Goal: Task Accomplishment & Management: Use online tool/utility

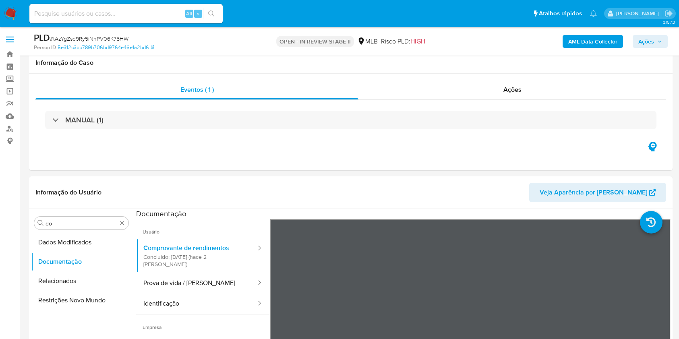
select select "10"
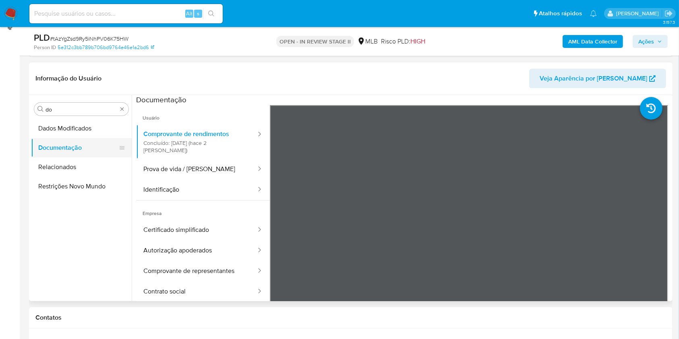
scroll to position [2, 0]
click at [162, 180] on button "Identificação" at bounding box center [196, 190] width 121 height 21
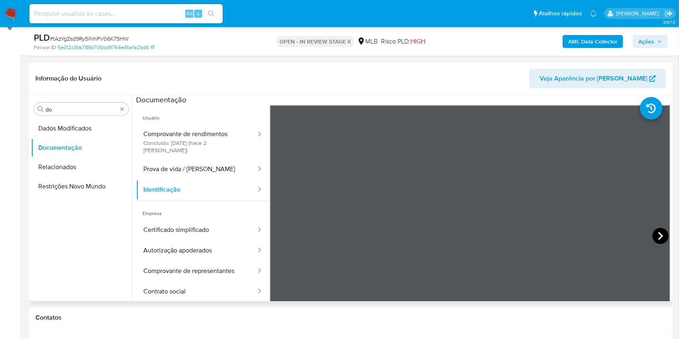
click at [655, 234] on icon at bounding box center [660, 236] width 16 height 16
click at [180, 266] on button "Comprovante de representantes" at bounding box center [196, 271] width 121 height 21
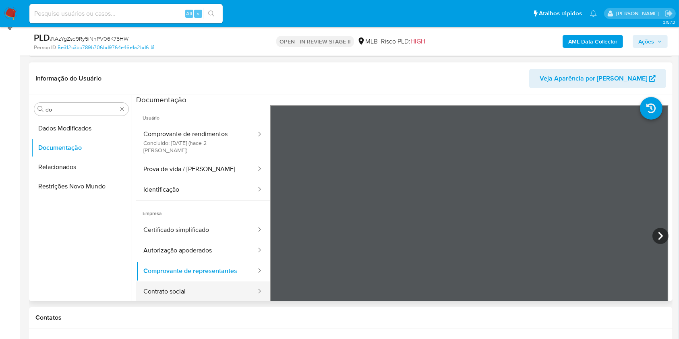
click at [214, 281] on button "Contrato social" at bounding box center [196, 291] width 121 height 21
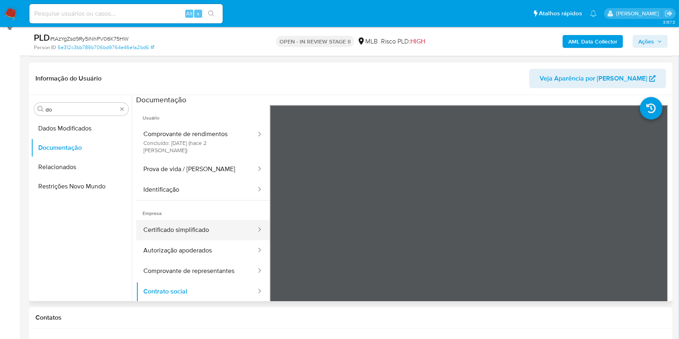
click at [194, 221] on button "Certificado simplificado" at bounding box center [196, 230] width 121 height 21
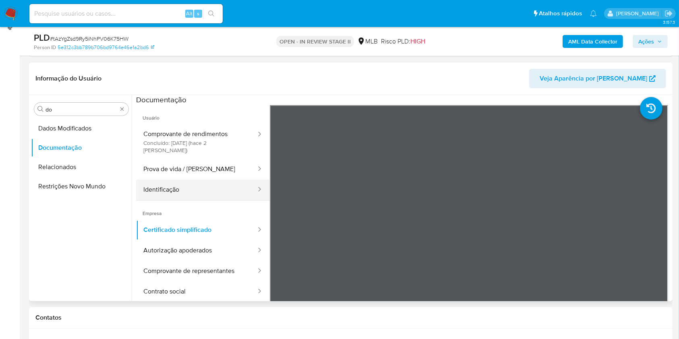
click at [215, 186] on button "Identificação" at bounding box center [196, 190] width 121 height 21
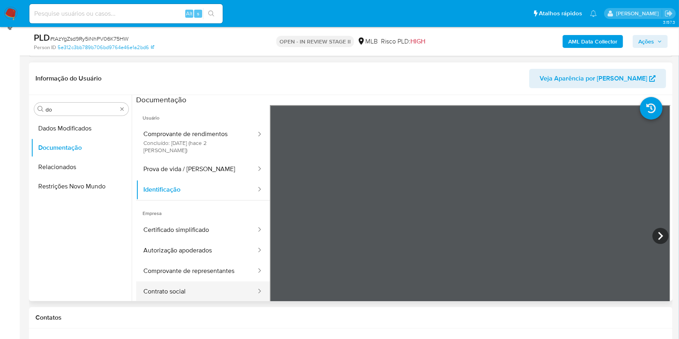
click at [193, 281] on button "Contrato social" at bounding box center [196, 291] width 121 height 21
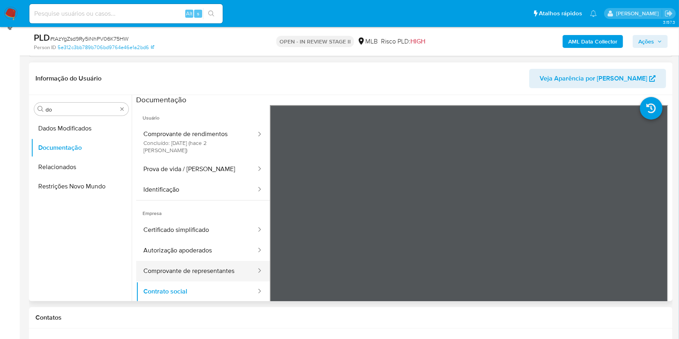
click at [180, 265] on button "Comprovante de representantes" at bounding box center [196, 271] width 121 height 21
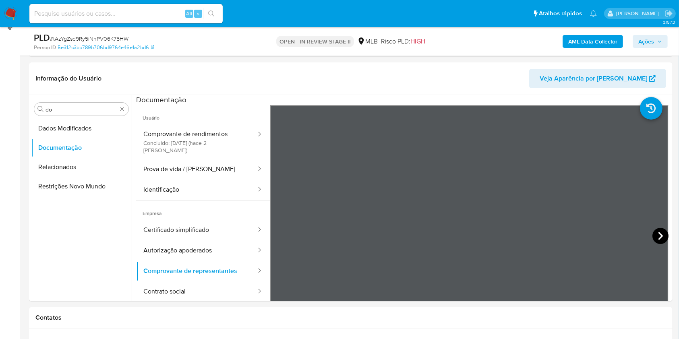
click at [657, 235] on icon at bounding box center [660, 236] width 16 height 16
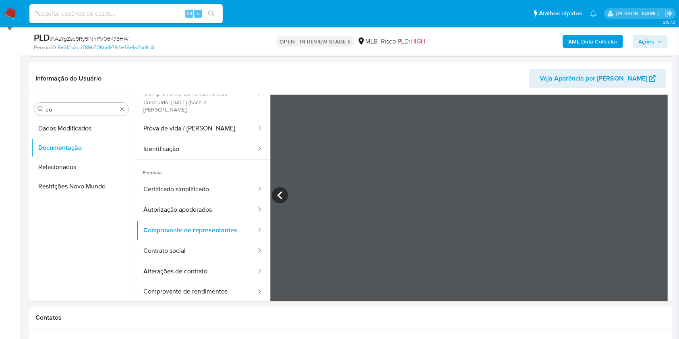
scroll to position [54, 0]
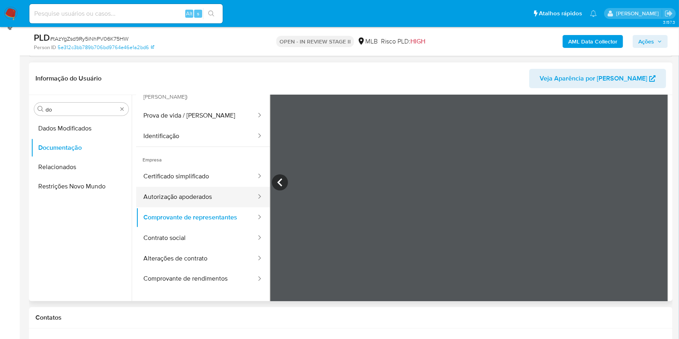
click at [198, 194] on button "Autorização apoderados" at bounding box center [196, 197] width 121 height 21
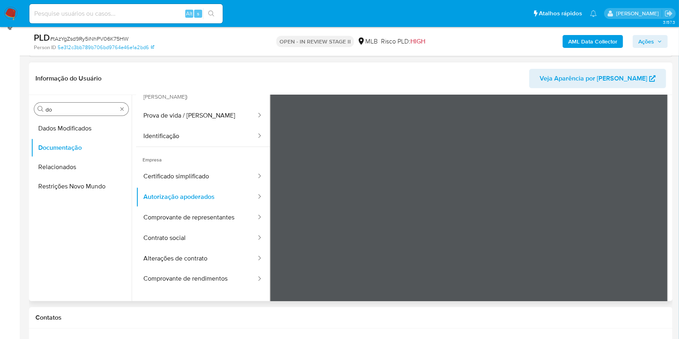
click at [74, 111] on input "do" at bounding box center [81, 109] width 72 height 7
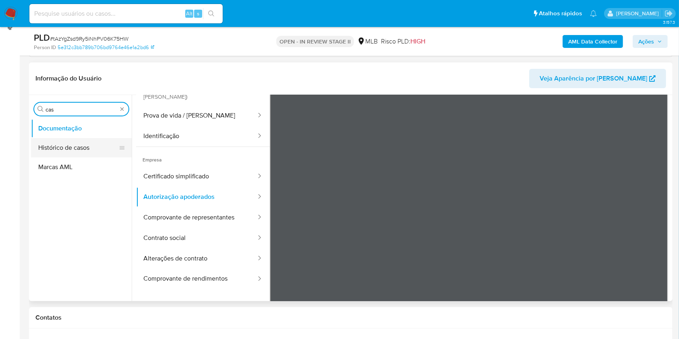
type input "cas"
click at [85, 139] on button "Histórico de casos" at bounding box center [78, 147] width 94 height 19
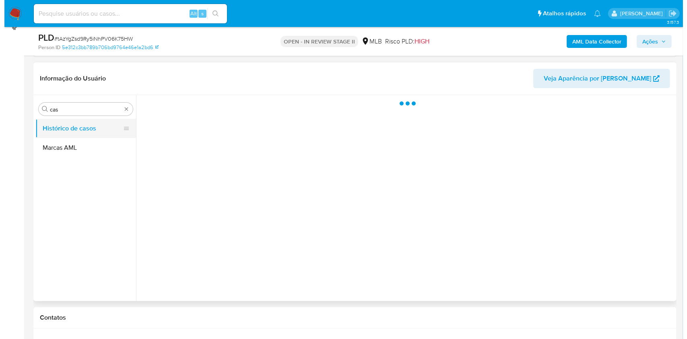
scroll to position [0, 0]
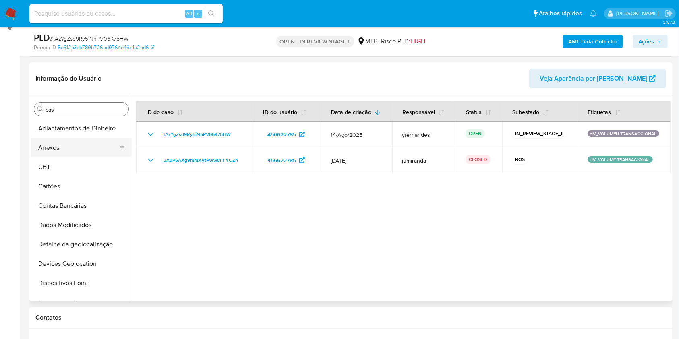
click at [80, 141] on button "Anexos" at bounding box center [78, 147] width 94 height 19
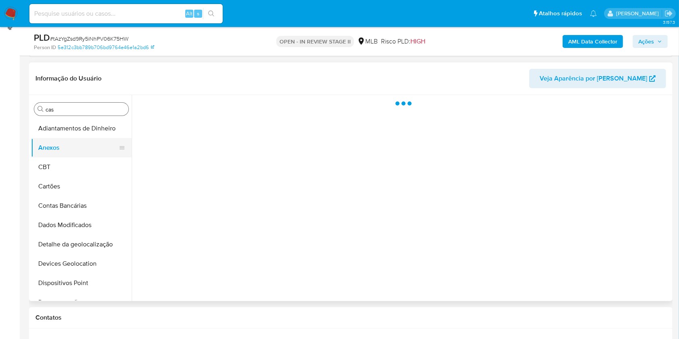
click at [74, 145] on button "Anexos" at bounding box center [78, 147] width 94 height 19
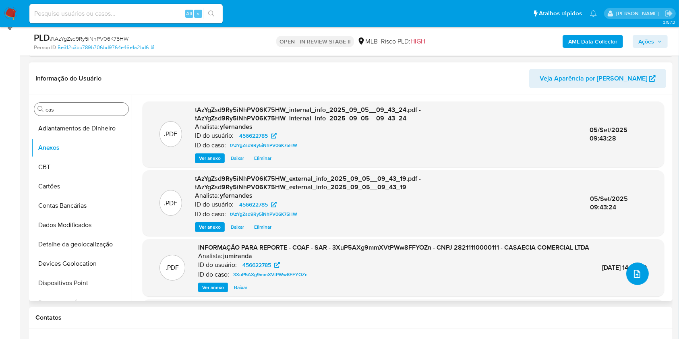
click at [640, 279] on button "upload-file" at bounding box center [637, 274] width 23 height 23
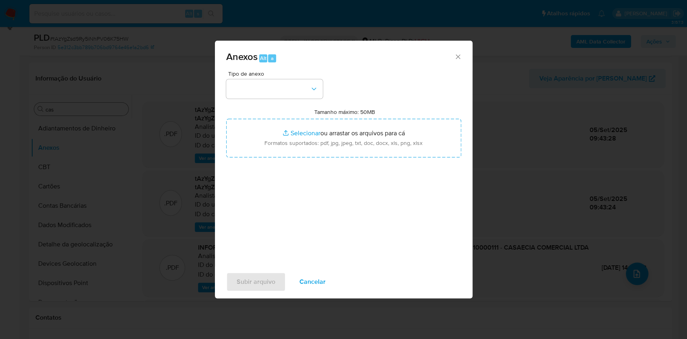
click at [245, 73] on span "Tipo de anexo" at bounding box center [276, 74] width 97 height 6
click at [258, 82] on button "button" at bounding box center [274, 88] width 97 height 19
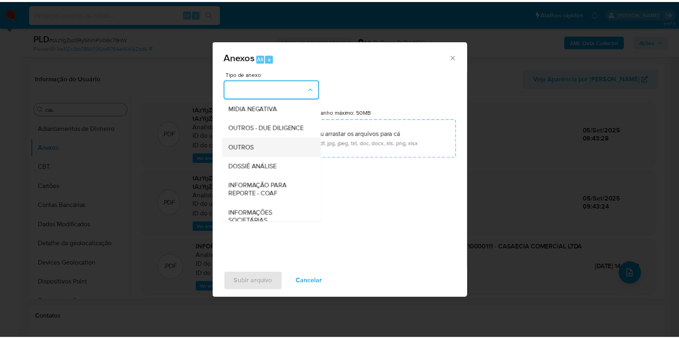
scroll to position [124, 0]
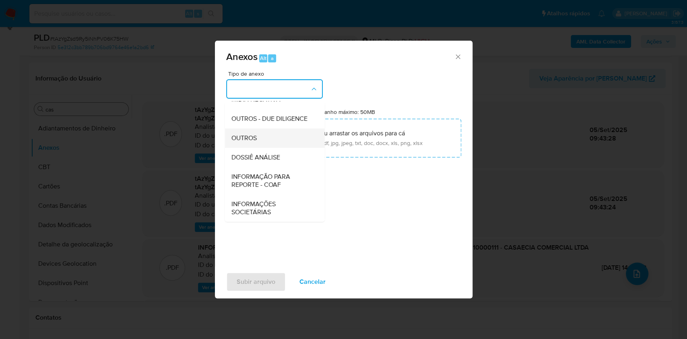
click at [250, 134] on span "OUTROS" at bounding box center [243, 138] width 25 height 8
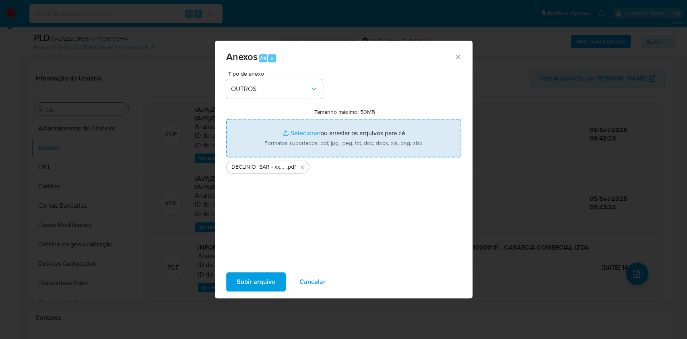
type input "C:\fakepath\Mulan 456622785_2025_09_04_17_07_49.xlsx"
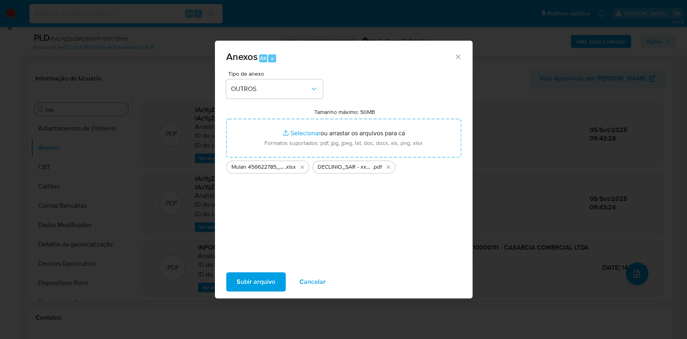
click at [241, 284] on span "Subir arquivo" at bounding box center [256, 282] width 39 height 18
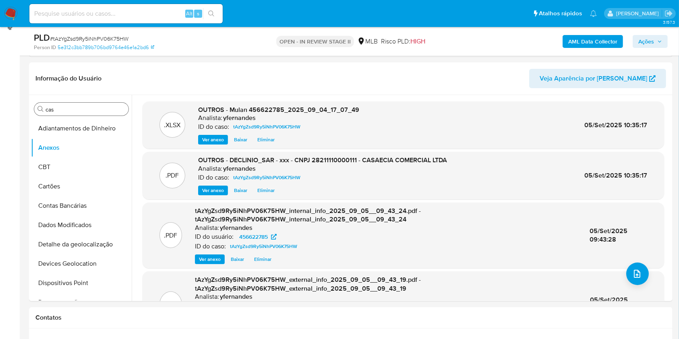
click at [650, 41] on span "Ações" at bounding box center [646, 41] width 16 height 13
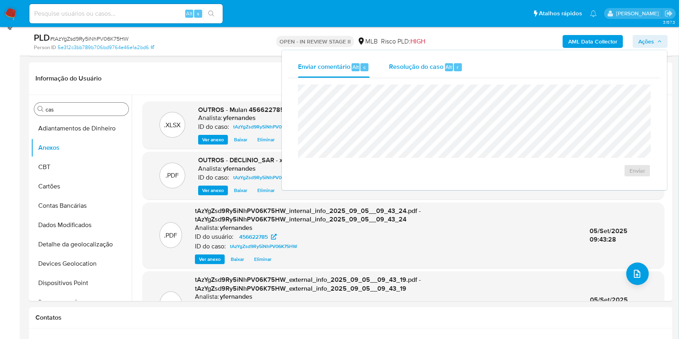
click at [435, 66] on span "Resolução do caso" at bounding box center [416, 66] width 54 height 9
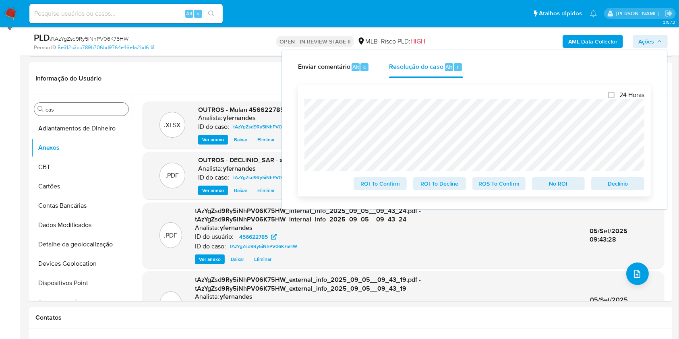
click at [554, 181] on span "No ROI" at bounding box center [559, 183] width 42 height 11
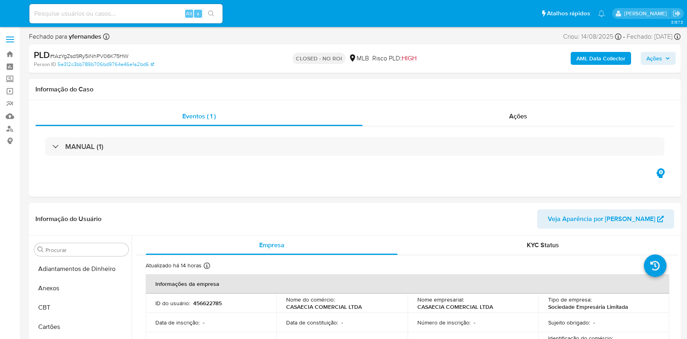
select select "10"
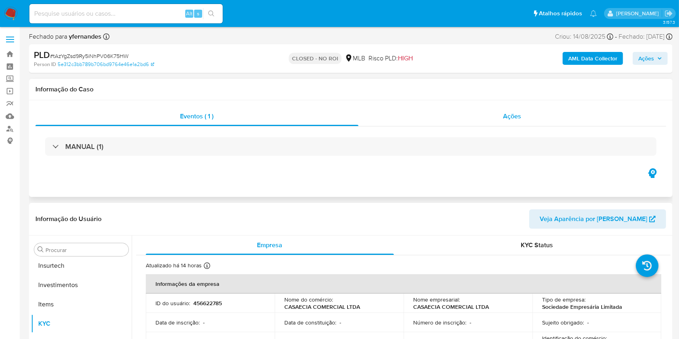
scroll to position [379, 0]
click at [453, 120] on div "Ações" at bounding box center [512, 116] width 308 height 19
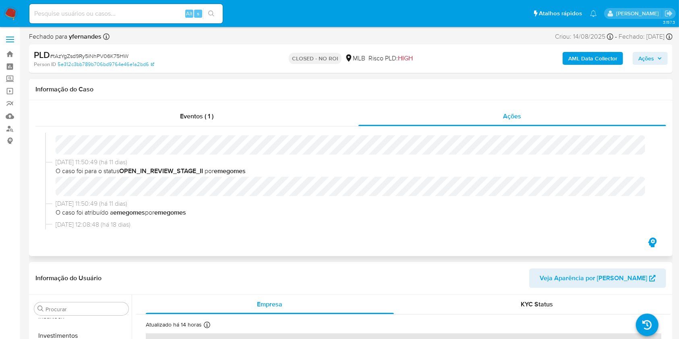
scroll to position [0, 0]
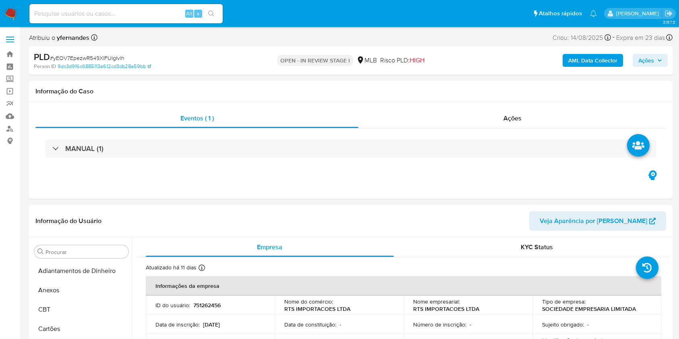
select select "10"
click at [83, 60] on span "# yEOV7EpezwR549XlFUIgIvlh" at bounding box center [87, 58] width 74 height 8
copy span "yEOV7EpezwR549XlFUIgIvlh"
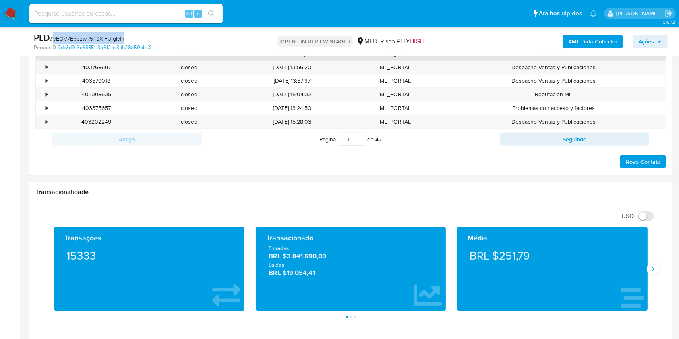
scroll to position [537, 0]
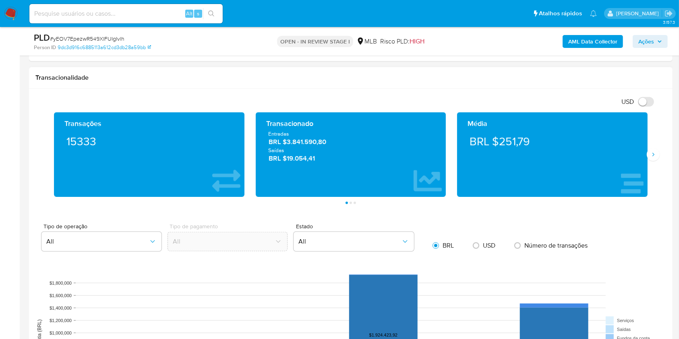
click at [641, 153] on div "Média BRL $251,79" at bounding box center [552, 154] width 190 height 85
click at [653, 154] on icon "Siguiente" at bounding box center [653, 154] width 6 height 6
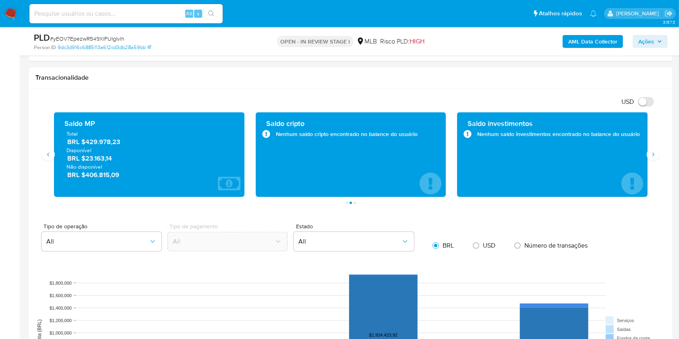
click at [96, 141] on span "BRL $429.978,23" at bounding box center [149, 141] width 165 height 9
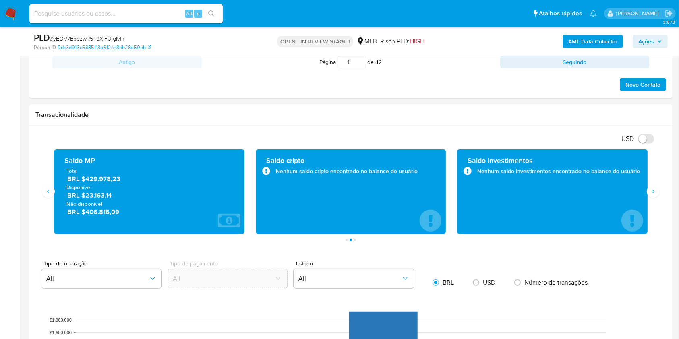
scroll to position [483, 0]
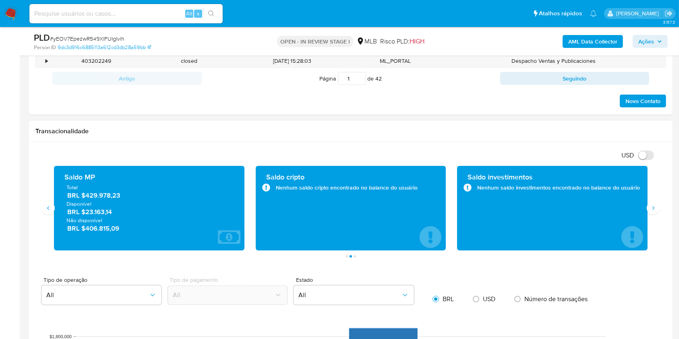
click at [329, 141] on div "Transacionalidade" at bounding box center [350, 131] width 643 height 21
click at [116, 196] on span "BRL $429.978,23" at bounding box center [149, 195] width 165 height 9
click at [348, 106] on div "Novo Contato" at bounding box center [350, 98] width 631 height 19
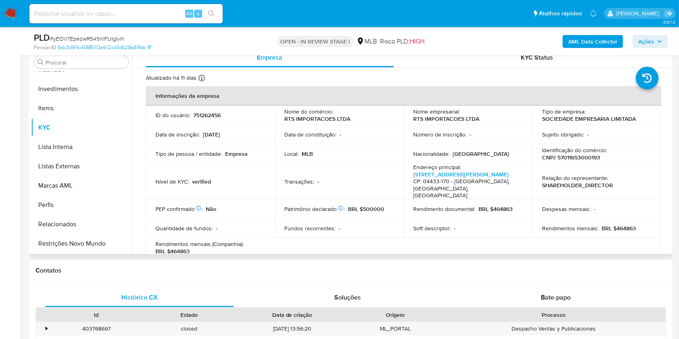
scroll to position [161, 0]
click at [71, 56] on div "Procurar" at bounding box center [81, 62] width 94 height 13
click at [85, 61] on input "Procurar" at bounding box center [85, 62] width 80 height 7
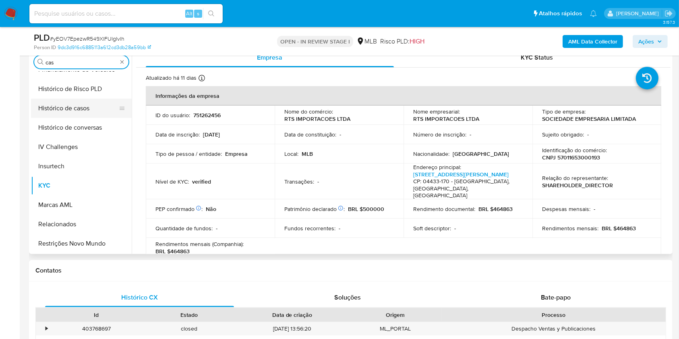
scroll to position [0, 0]
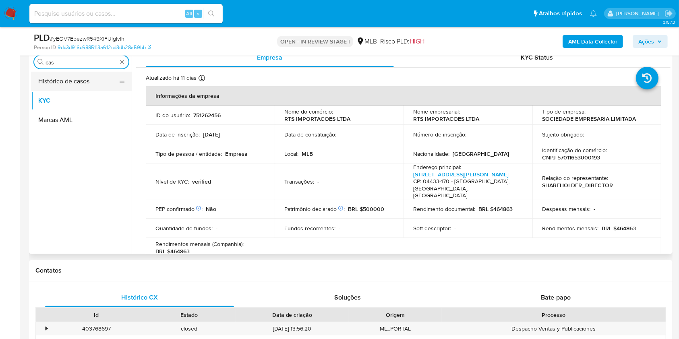
click at [63, 83] on button "Histórico de casos" at bounding box center [78, 81] width 94 height 19
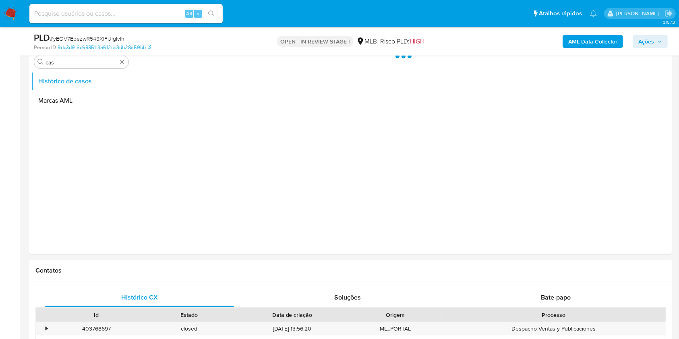
scroll to position [107, 0]
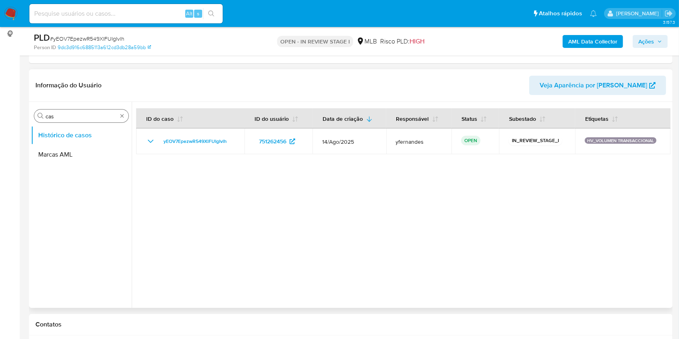
click at [68, 116] on input "cas" at bounding box center [81, 116] width 72 height 7
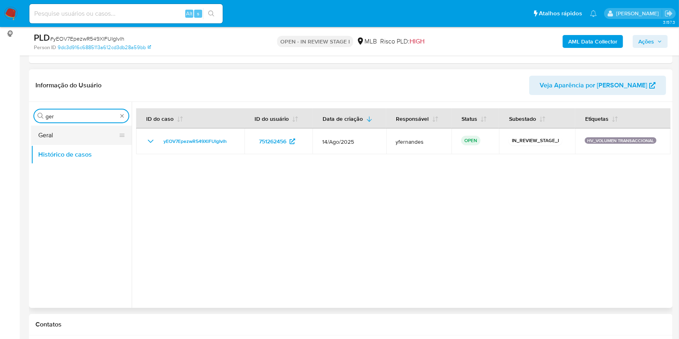
type input "ger"
click at [50, 128] on button "Geral" at bounding box center [78, 135] width 94 height 19
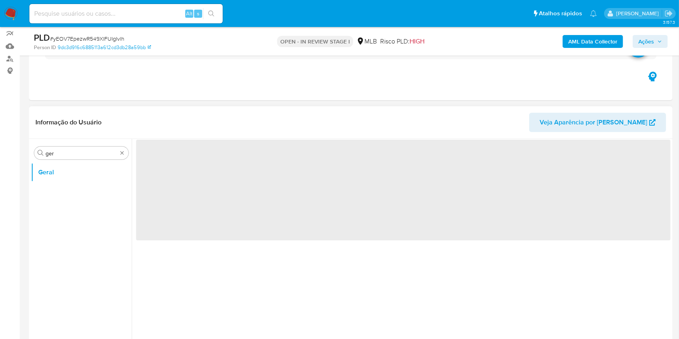
scroll to position [54, 0]
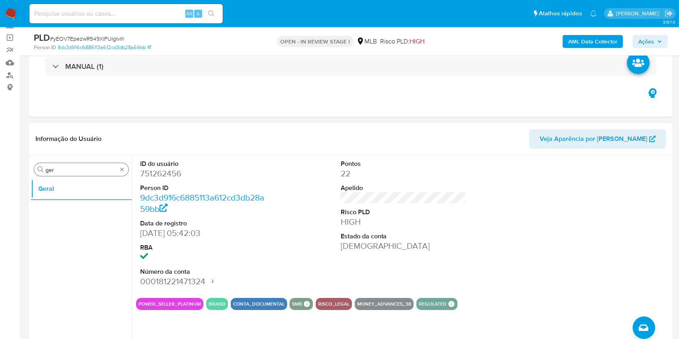
click at [81, 170] on input "ger" at bounding box center [81, 169] width 72 height 7
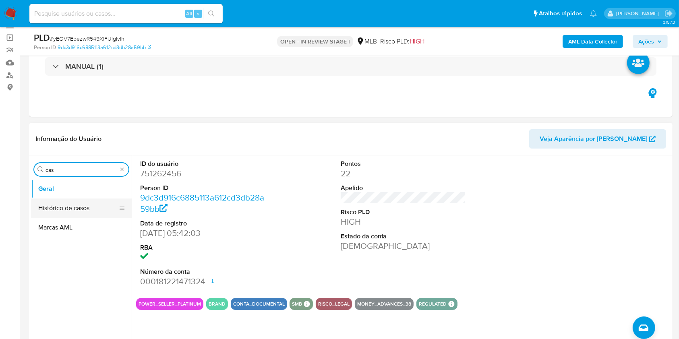
click at [47, 198] on button "Histórico de casos" at bounding box center [78, 207] width 94 height 19
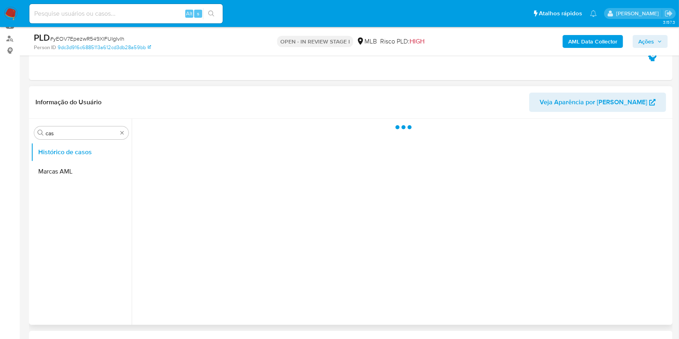
scroll to position [107, 0]
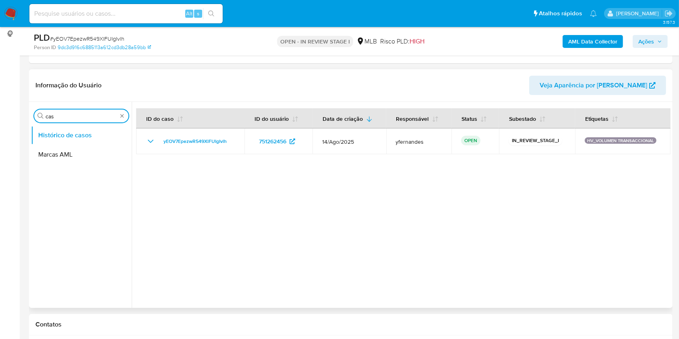
click at [82, 114] on input "cas" at bounding box center [81, 116] width 72 height 7
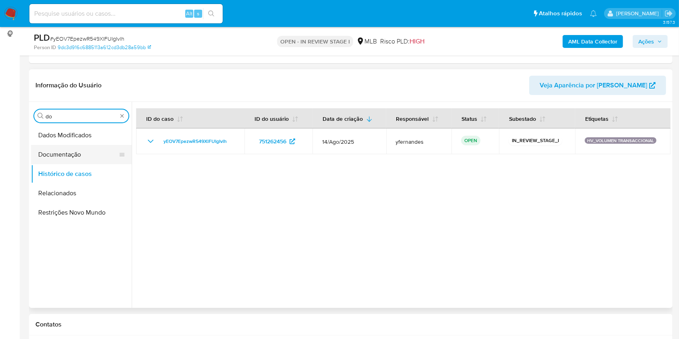
type input "do"
click at [59, 158] on button "Documentação" at bounding box center [78, 154] width 94 height 19
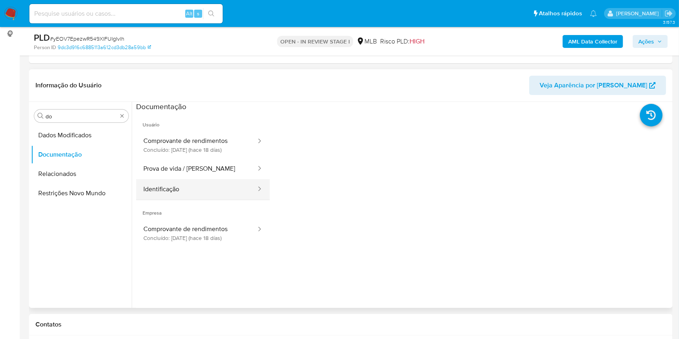
click at [180, 186] on button "Identificação" at bounding box center [196, 189] width 121 height 21
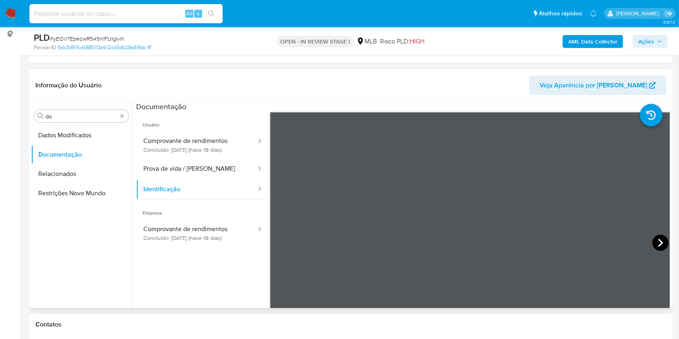
click at [654, 237] on icon at bounding box center [660, 243] width 16 height 16
click at [209, 175] on button "Prova de vida / Selfie" at bounding box center [196, 169] width 121 height 21
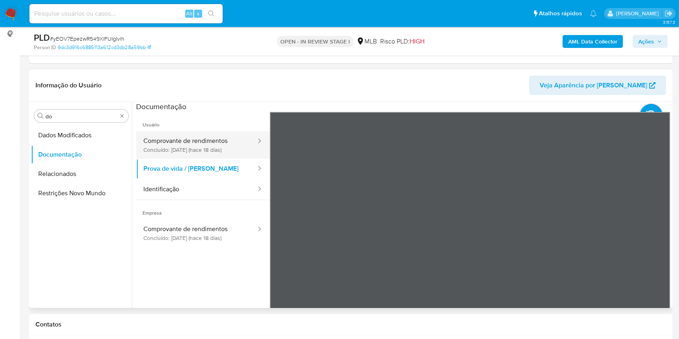
click at [216, 156] on button "Comprovante de rendimentos Concluído: 18/08/2025 (hace 18 días)" at bounding box center [196, 144] width 121 height 27
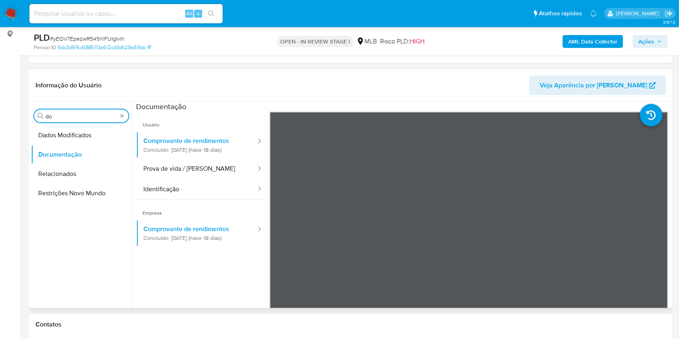
click at [83, 113] on input "do" at bounding box center [81, 116] width 72 height 7
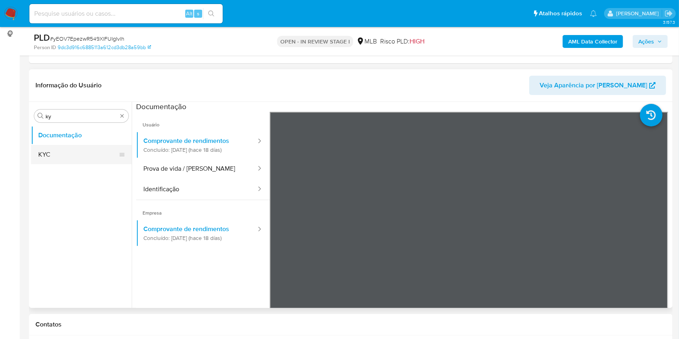
click at [49, 153] on button "KYC" at bounding box center [78, 154] width 94 height 19
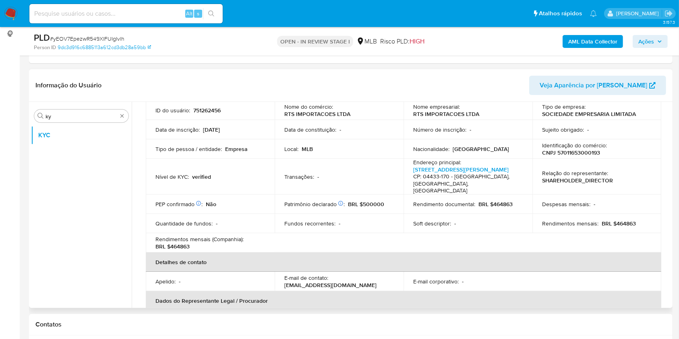
scroll to position [53, 0]
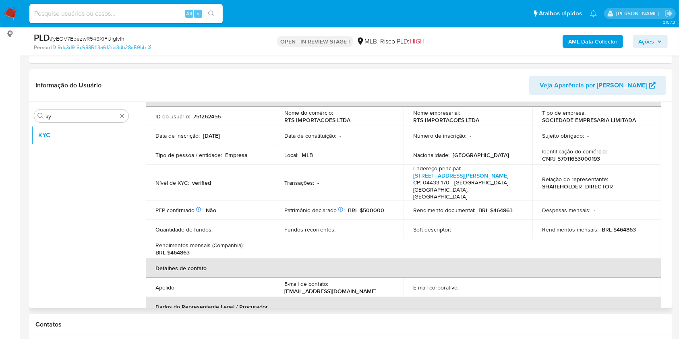
click at [670, 152] on div "Procurar ky KYC Empresa KYC Status Atualizado há 11 dias Criado: 29/04/2021 06:…" at bounding box center [350, 205] width 643 height 206
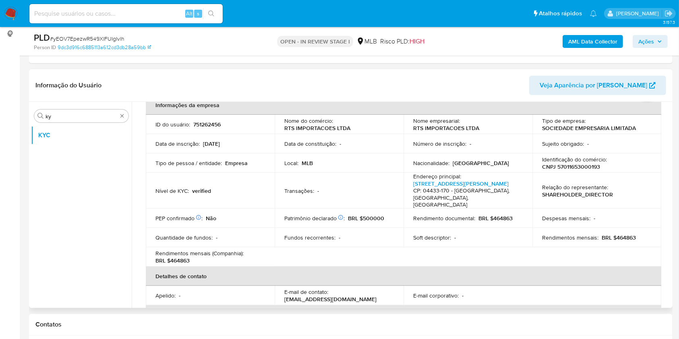
scroll to position [42, 0]
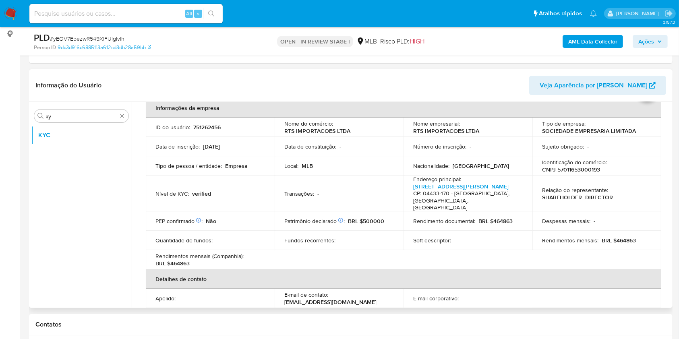
click at [629, 237] on p "BRL $464863" at bounding box center [619, 240] width 34 height 7
copy p "464863"
drag, startPoint x: 162, startPoint y: 172, endPoint x: 170, endPoint y: 172, distance: 8.1
click at [162, 172] on td "Tipo de pessoa / entidade : Empresa" at bounding box center [210, 165] width 129 height 19
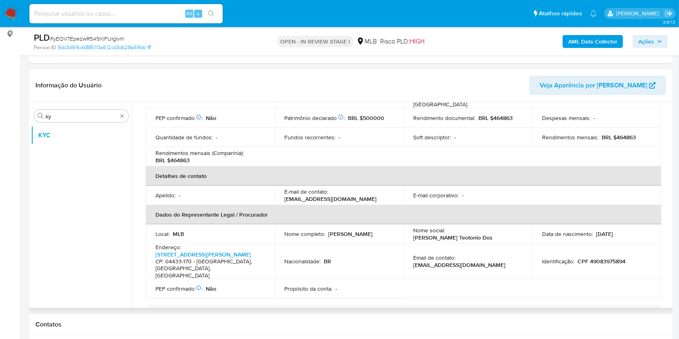
scroll to position [203, 0]
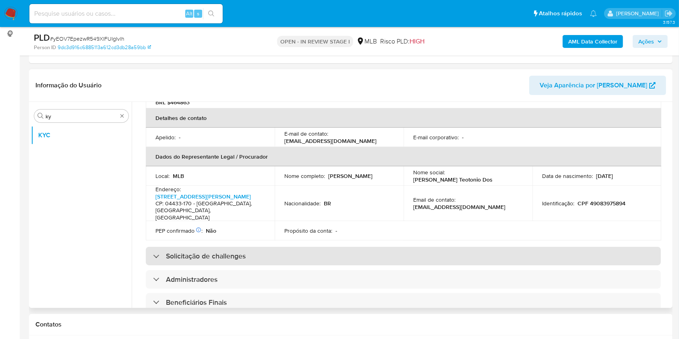
click at [326, 254] on div "Solicitação de challenges" at bounding box center [403, 256] width 515 height 19
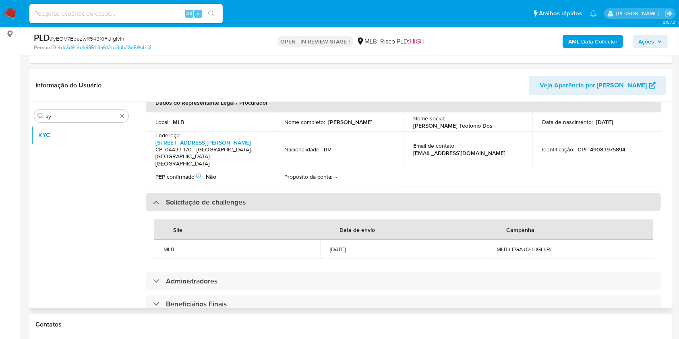
scroll to position [552, 0]
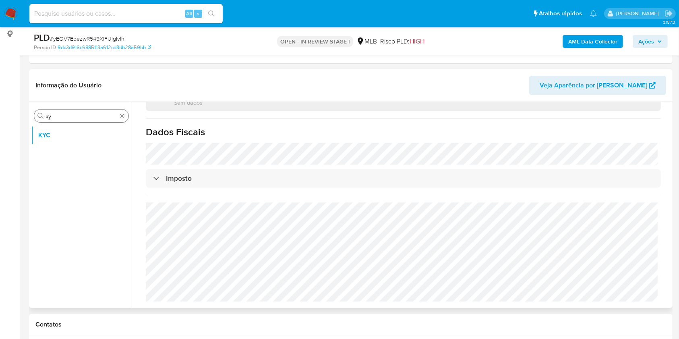
click at [62, 116] on input "ky" at bounding box center [81, 116] width 72 height 7
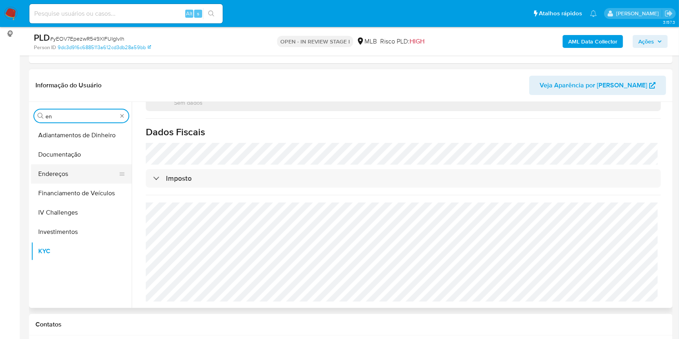
type input "en"
drag, startPoint x: 52, startPoint y: 182, endPoint x: 113, endPoint y: 157, distance: 65.9
click at [52, 182] on button "Endereços" at bounding box center [81, 173] width 101 height 19
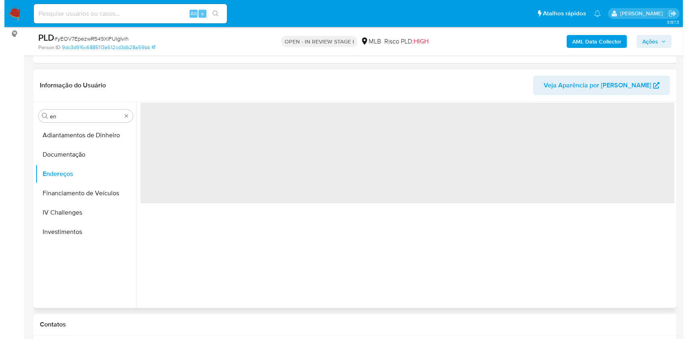
scroll to position [0, 0]
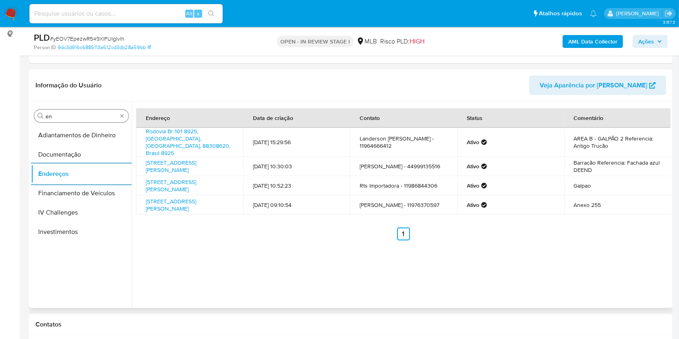
click at [85, 114] on input "en" at bounding box center [81, 116] width 72 height 7
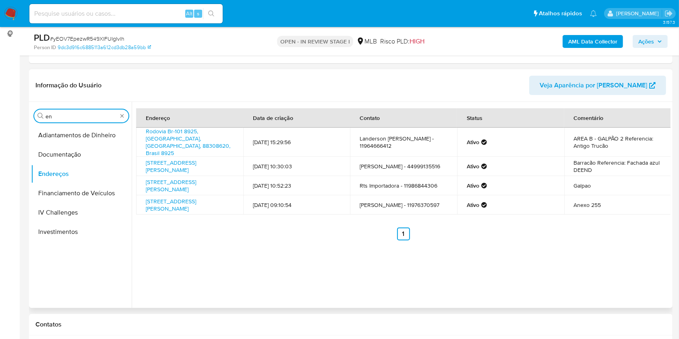
click at [85, 114] on input "en" at bounding box center [81, 116] width 72 height 7
type input "ge"
click at [70, 133] on button "Detalhe da geolocalização" at bounding box center [78, 135] width 94 height 19
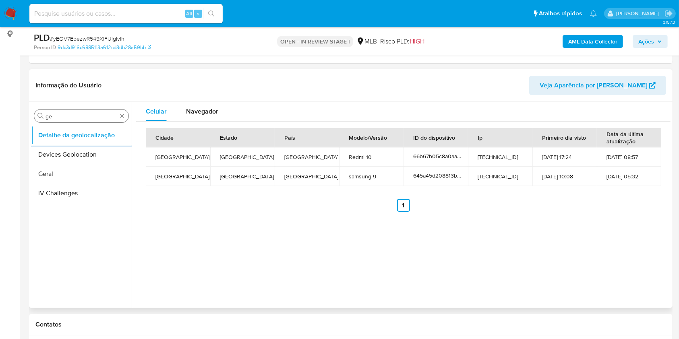
click at [81, 114] on input "ge" at bounding box center [81, 116] width 72 height 7
click at [64, 138] on button "Detalhe da geolocalização" at bounding box center [78, 135] width 94 height 19
click at [79, 116] on input "ge" at bounding box center [81, 116] width 72 height 7
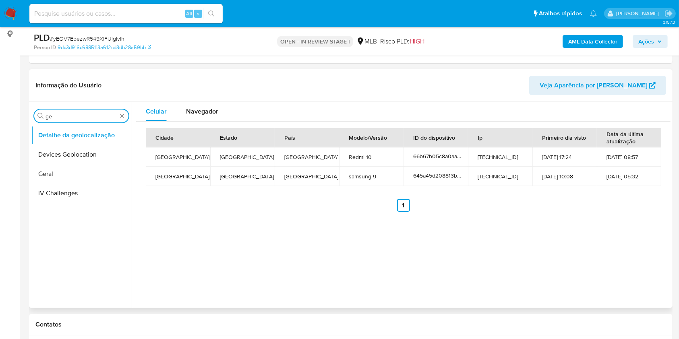
click at [79, 116] on input "ge" at bounding box center [81, 116] width 72 height 7
type input "res"
drag, startPoint x: 52, startPoint y: 180, endPoint x: 62, endPoint y: 175, distance: 12.1
click at [52, 181] on button "Restrições Novo Mundo" at bounding box center [81, 173] width 101 height 19
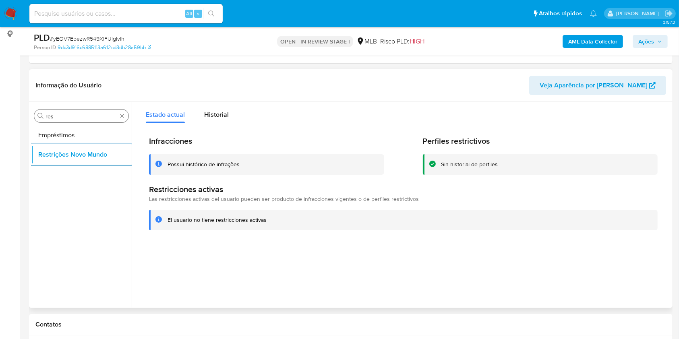
click at [59, 114] on input "res" at bounding box center [81, 116] width 72 height 7
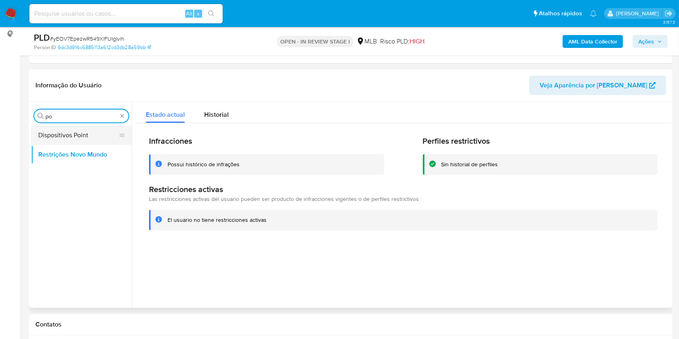
type input "po"
click at [62, 130] on button "Dispositivos Point" at bounding box center [78, 135] width 94 height 19
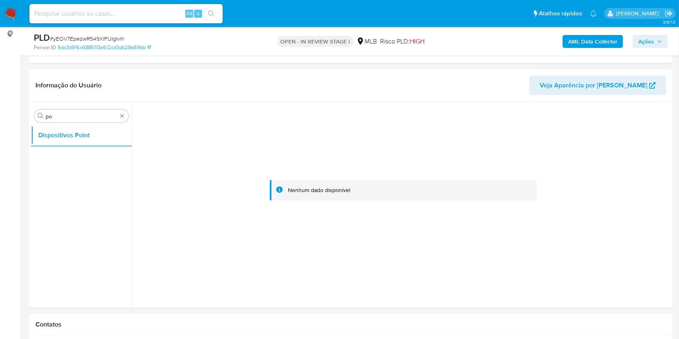
click at [587, 39] on b "AML Data Collector" at bounding box center [592, 41] width 49 height 13
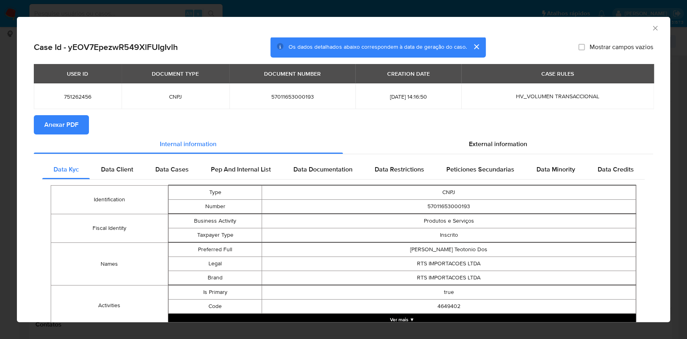
click at [81, 127] on button "Anexar PDF" at bounding box center [61, 124] width 55 height 19
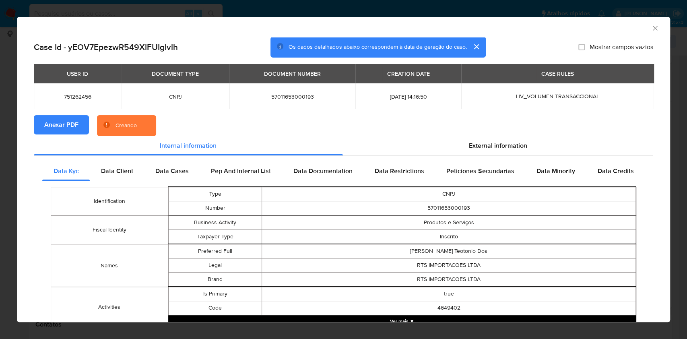
click at [519, 135] on section "Anexar PDF Creando" at bounding box center [344, 125] width 620 height 21
click at [481, 148] on span "External information" at bounding box center [498, 145] width 58 height 9
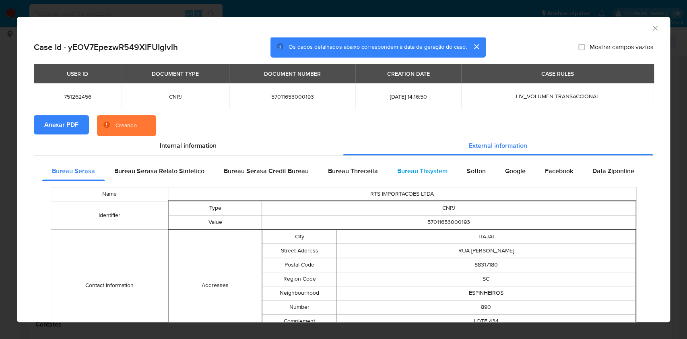
click at [457, 178] on div "Softon" at bounding box center [476, 170] width 38 height 19
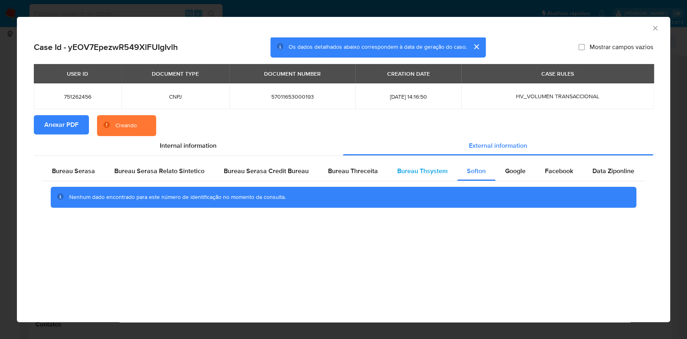
click at [414, 174] on span "Bureau Thsystem" at bounding box center [422, 170] width 50 height 9
click at [361, 172] on span "Bureau Threceita" at bounding box center [353, 170] width 50 height 9
click at [72, 165] on div "Bureau Serasa" at bounding box center [73, 170] width 62 height 19
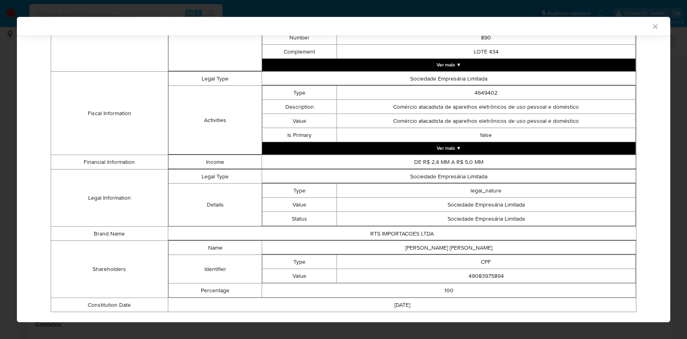
scroll to position [265, 0]
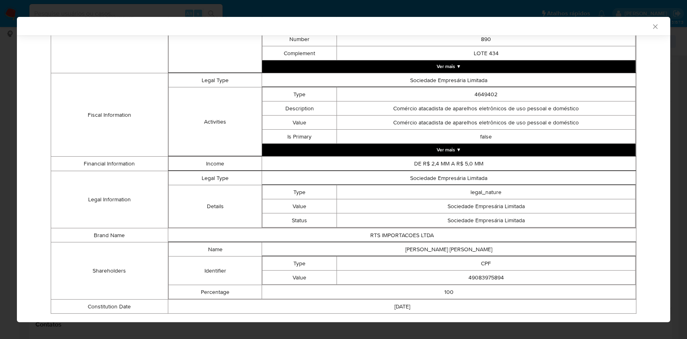
click at [0, 169] on div "AML Data Collector Case Id - yEOV7EpezwR549XlFUIgIvlh Os dados detalhados abaix…" at bounding box center [343, 169] width 687 height 339
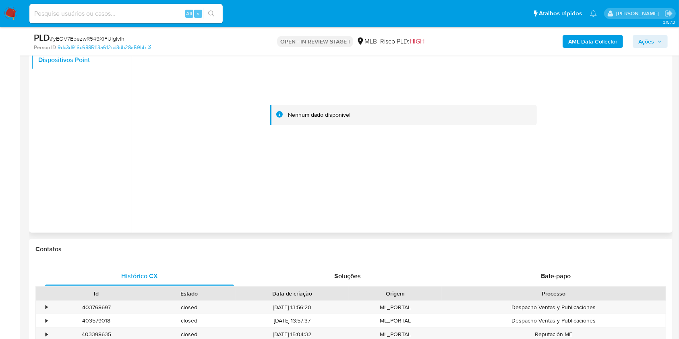
scroll to position [376, 0]
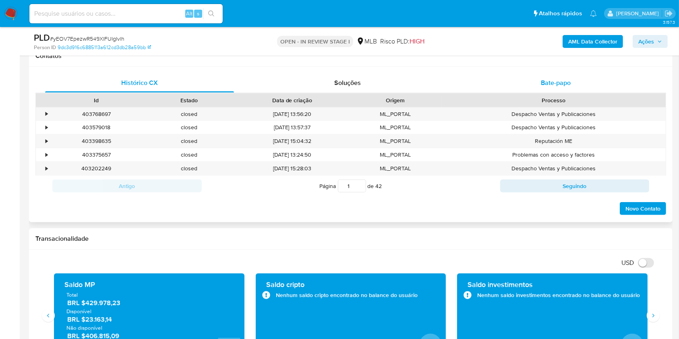
click at [558, 82] on span "Bate-papo" at bounding box center [556, 82] width 30 height 9
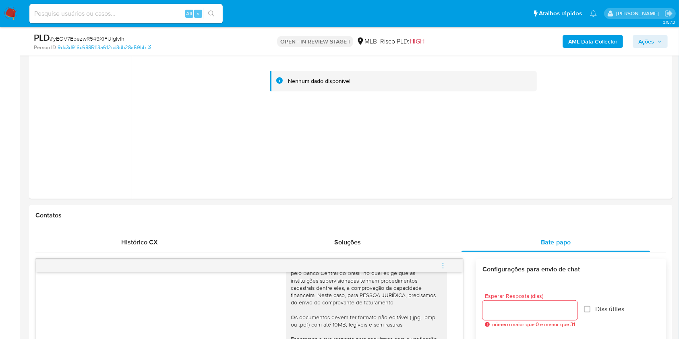
scroll to position [54, 0]
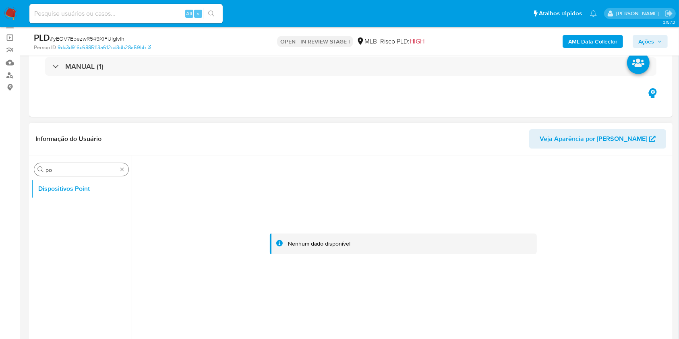
click at [68, 168] on input "po" at bounding box center [81, 169] width 72 height 7
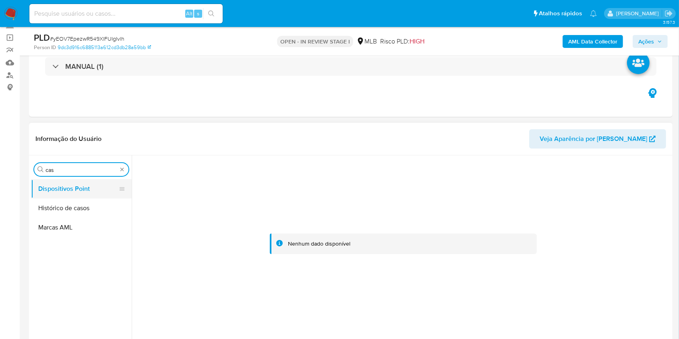
type input "cas"
click at [60, 195] on button "Dispositivos Point" at bounding box center [78, 188] width 94 height 19
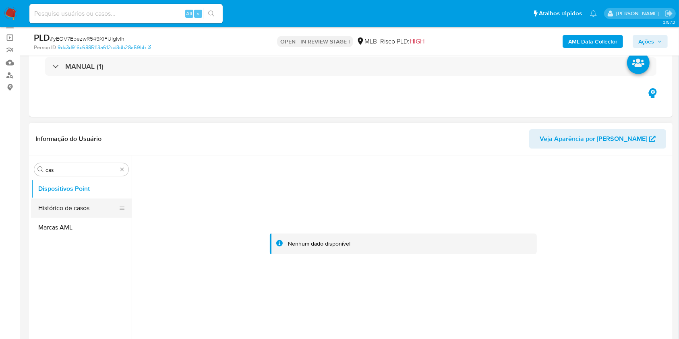
click at [71, 208] on button "Histórico de casos" at bounding box center [78, 207] width 94 height 19
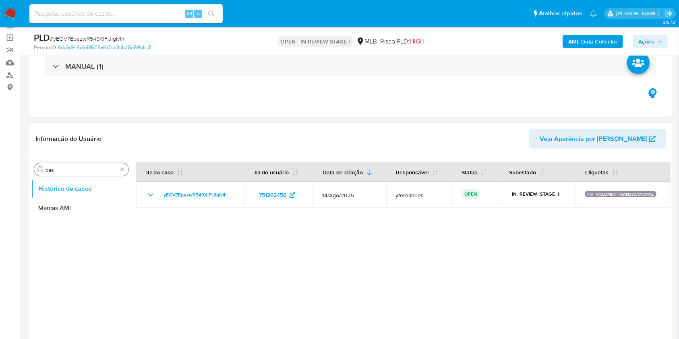
drag, startPoint x: 122, startPoint y: 168, endPoint x: 114, endPoint y: 175, distance: 9.7
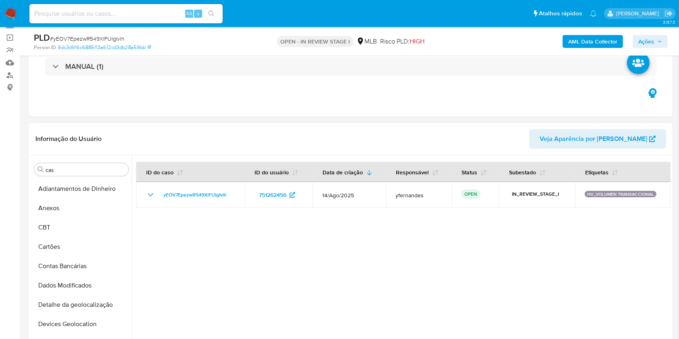
drag, startPoint x: 75, startPoint y: 205, endPoint x: 236, endPoint y: 147, distance: 171.2
click at [74, 205] on button "Anexos" at bounding box center [81, 207] width 101 height 19
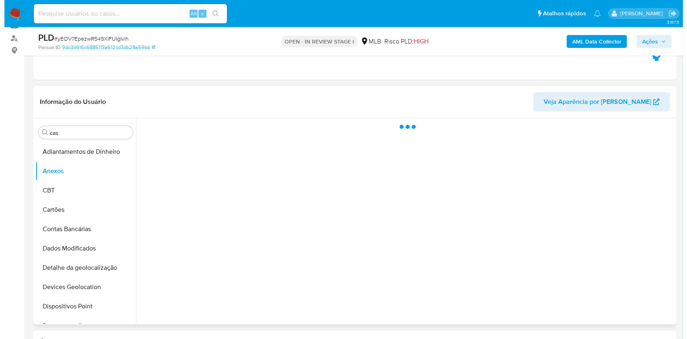
scroll to position [107, 0]
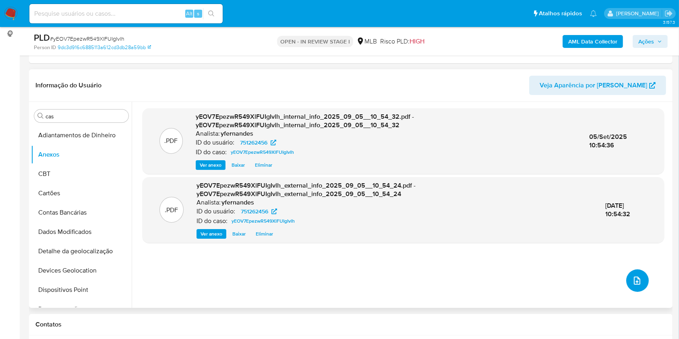
click at [634, 281] on icon "upload-file" at bounding box center [637, 281] width 6 height 8
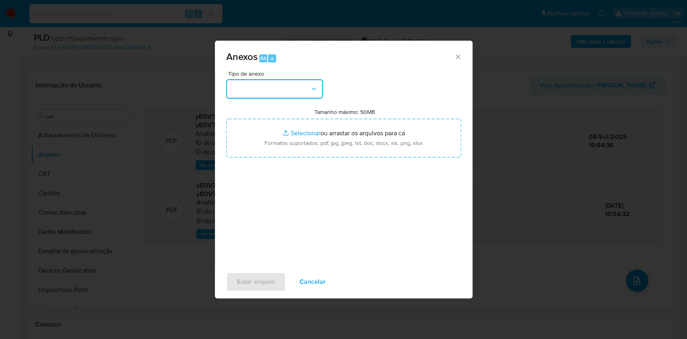
click at [296, 80] on button "button" at bounding box center [274, 88] width 97 height 19
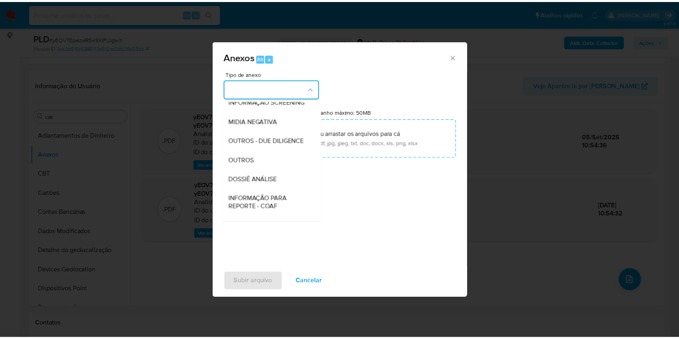
scroll to position [124, 0]
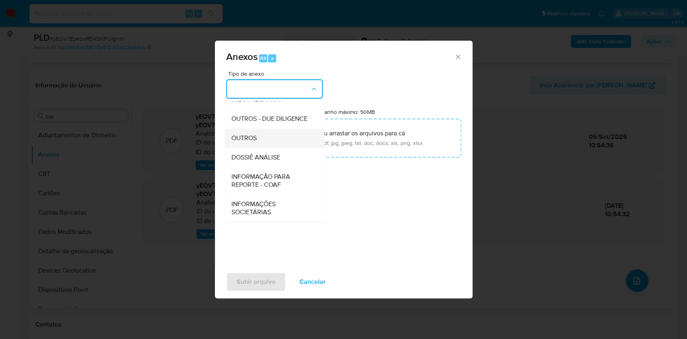
click at [263, 134] on div "OUTROS" at bounding box center [272, 137] width 82 height 19
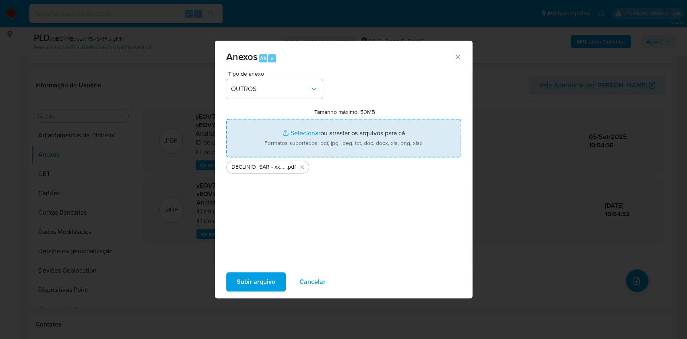
type input "C:\fakepath\Mulan 751262456_2025_09_04_17_07_33.xlsx"
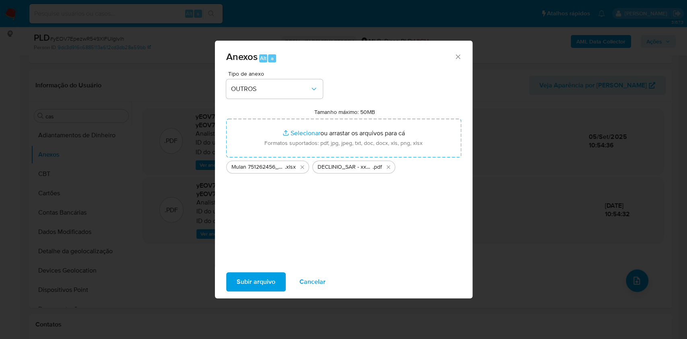
click at [254, 279] on span "Subir arquivo" at bounding box center [256, 282] width 39 height 18
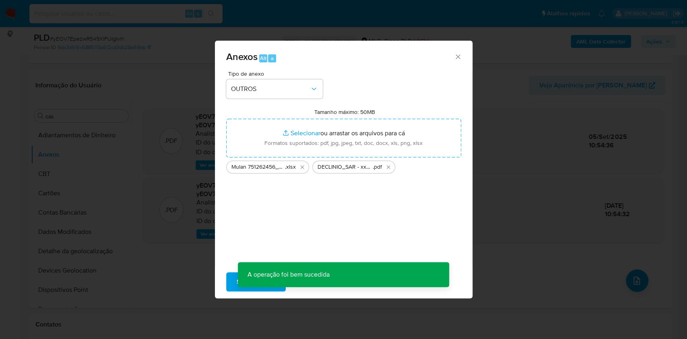
click at [58, 169] on div "Anexos Alt a Tipo de anexo OUTROS Tamanho máximo: 50MB Selecionar arquivos Sele…" at bounding box center [343, 169] width 687 height 339
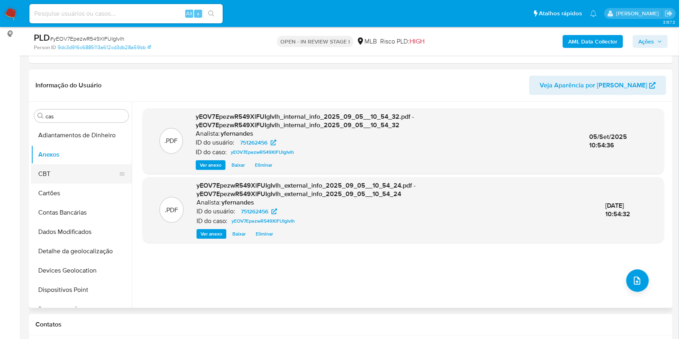
click at [48, 169] on button "CBT" at bounding box center [78, 173] width 94 height 19
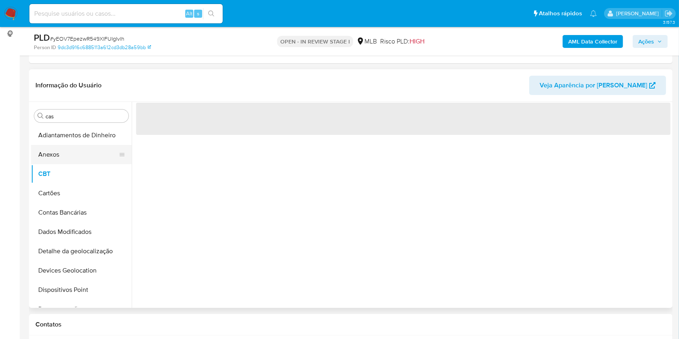
click at [53, 150] on button "Anexos" at bounding box center [78, 154] width 94 height 19
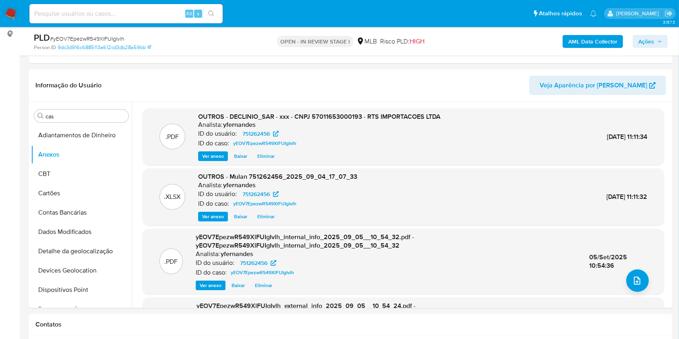
click at [643, 41] on span "Ações" at bounding box center [646, 41] width 16 height 13
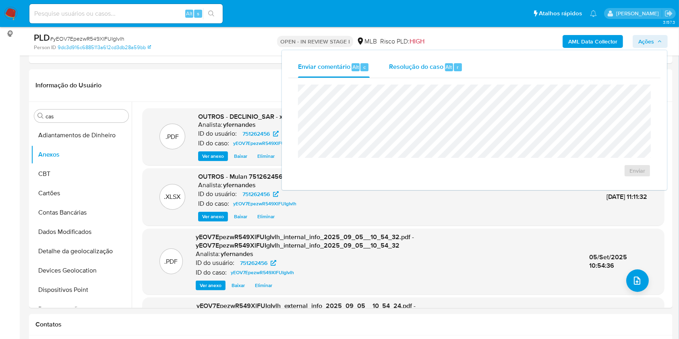
click at [424, 58] on div "Resolução do caso Alt r" at bounding box center [426, 67] width 74 height 21
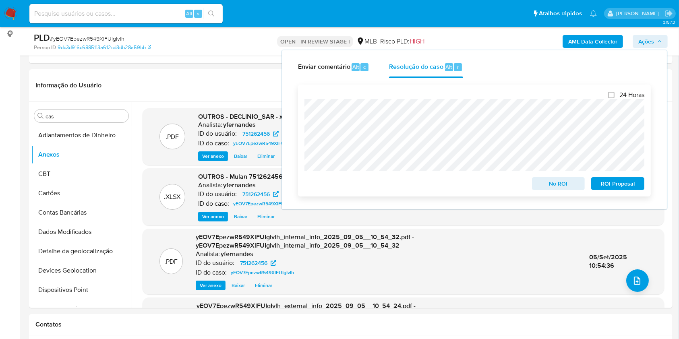
click at [548, 182] on span "No ROI" at bounding box center [559, 183] width 42 height 11
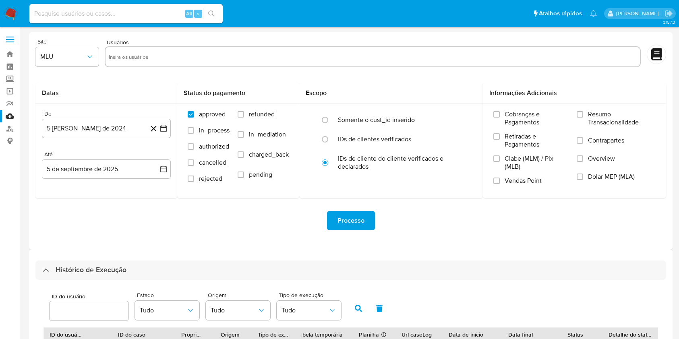
select select "10"
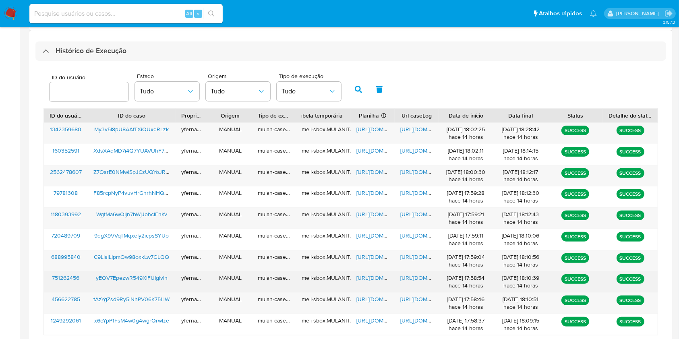
click at [362, 279] on span "[URL][DOMAIN_NAME]" at bounding box center [384, 278] width 56 height 8
click at [409, 278] on span "[URL][DOMAIN_NAME]" at bounding box center [428, 278] width 56 height 8
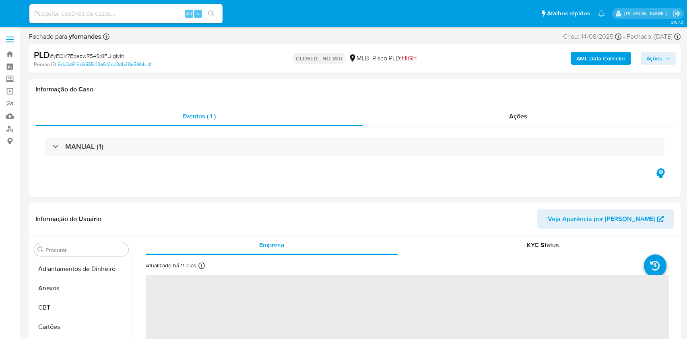
select select "10"
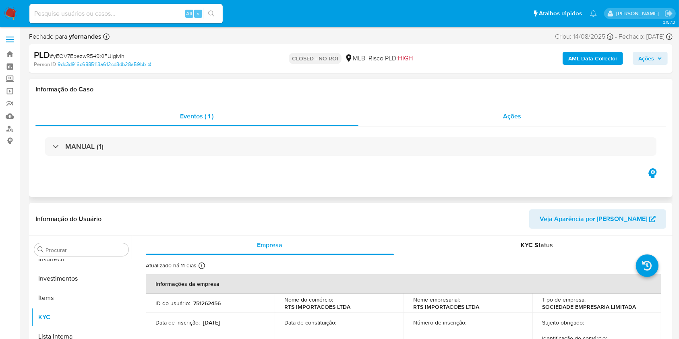
scroll to position [379, 0]
click at [436, 111] on div "Ações" at bounding box center [512, 116] width 308 height 19
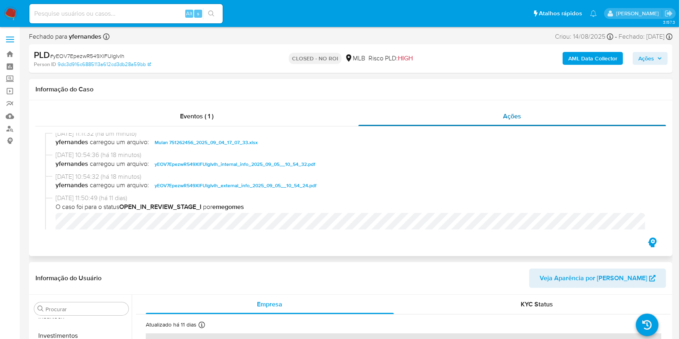
scroll to position [0, 0]
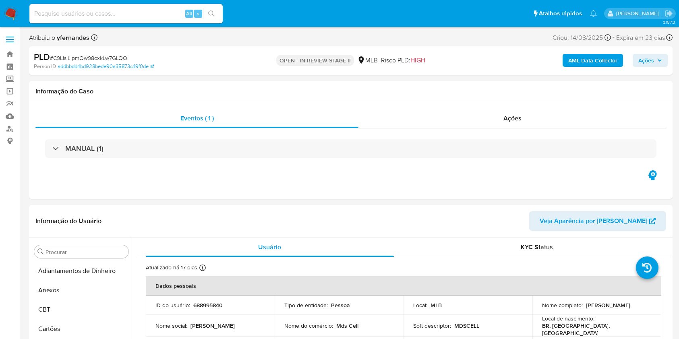
select select "10"
click at [85, 56] on span "# C9LislLIpmQw98oxkLw7GLQQ" at bounding box center [88, 58] width 77 height 8
copy span "C9LislLIpmQw98oxkLw7GLQQ"
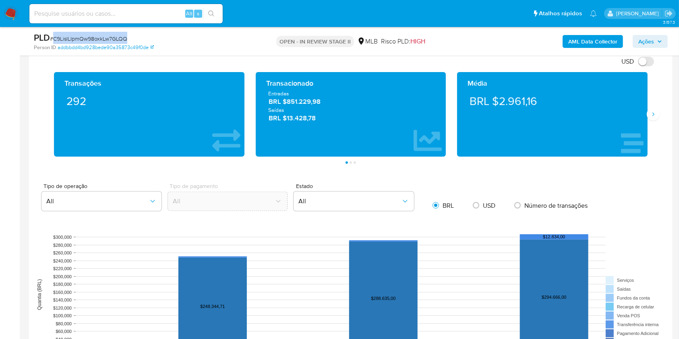
scroll to position [483, 0]
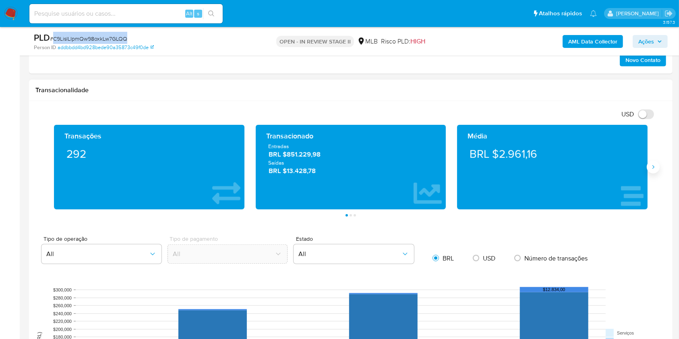
click at [652, 161] on button "Siguiente" at bounding box center [653, 167] width 13 height 13
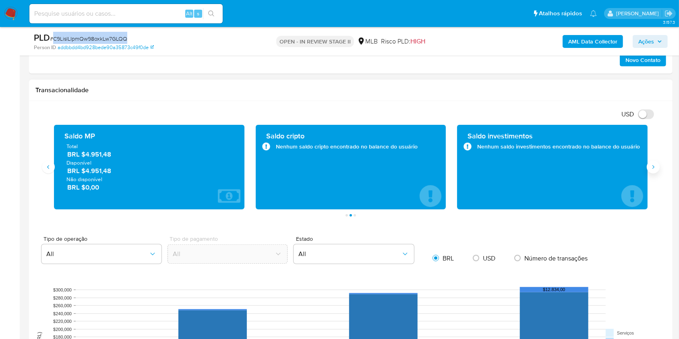
click at [652, 161] on button "Siguiente" at bounding box center [653, 167] width 13 height 13
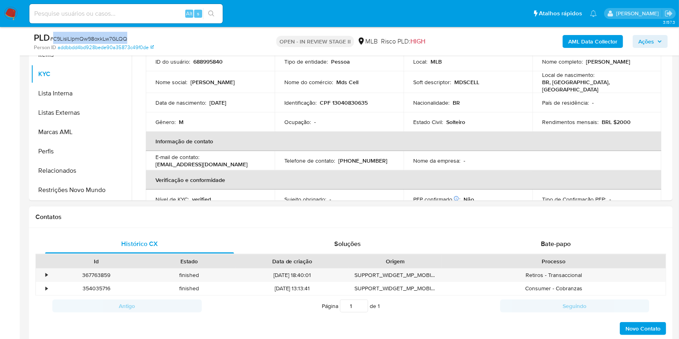
scroll to position [161, 0]
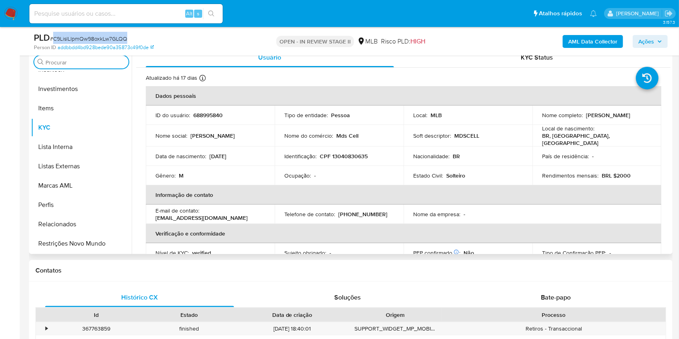
click at [91, 63] on input "Procurar" at bounding box center [85, 62] width 80 height 7
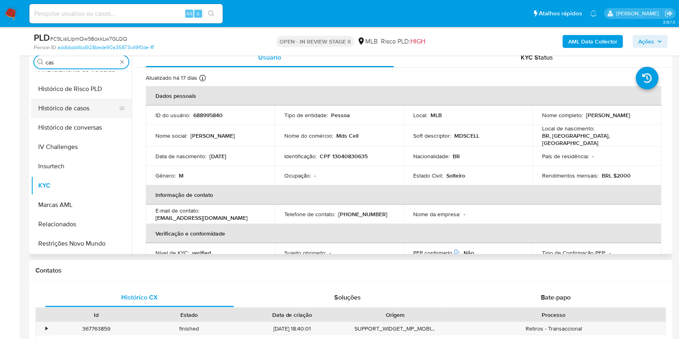
scroll to position [0, 0]
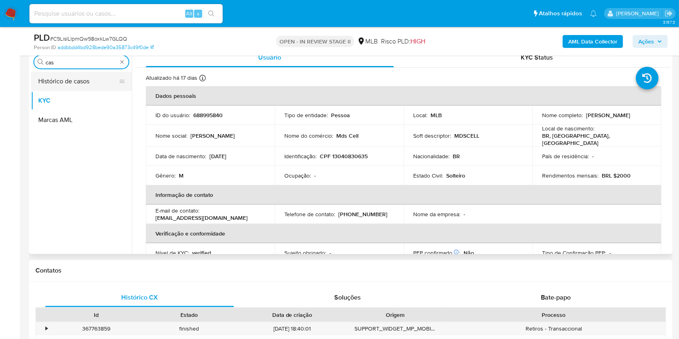
click at [68, 75] on button "Histórico de casos" at bounding box center [78, 81] width 94 height 19
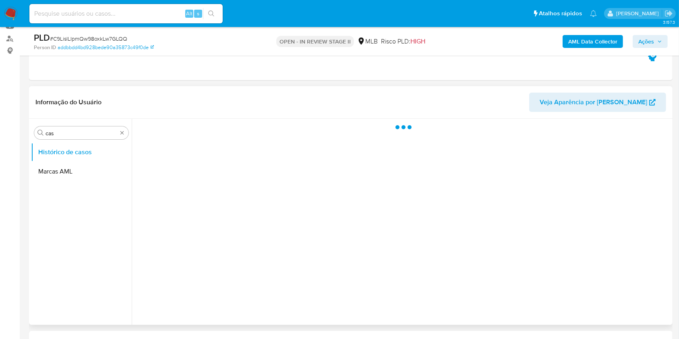
scroll to position [107, 0]
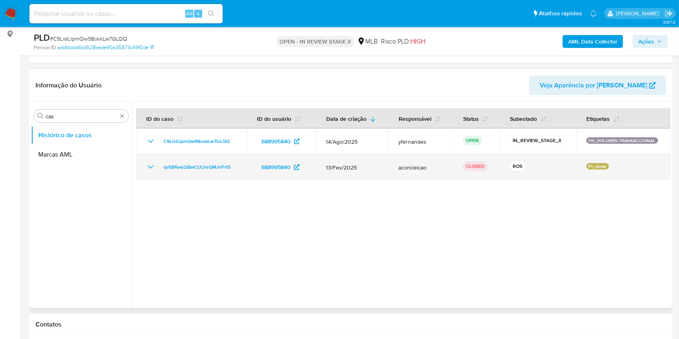
click at [148, 165] on icon "Mostrar/Ocultar" at bounding box center [151, 167] width 10 height 10
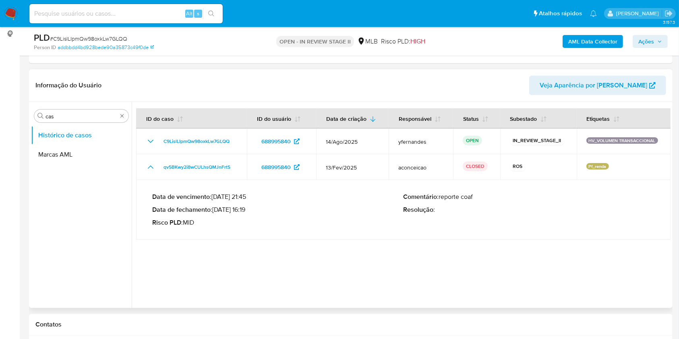
drag, startPoint x: 159, startPoint y: 163, endPoint x: 239, endPoint y: 205, distance: 90.4
click at [239, 205] on tbody "C9LislLIpmQw98oxkLw7GLQQ 688995840 14/Ago/2025 yfernandes OPEN IN_REVIEW_STAGE_…" at bounding box center [403, 183] width 534 height 111
drag, startPoint x: 216, startPoint y: 207, endPoint x: 248, endPoint y: 207, distance: 31.8
click at [248, 207] on p "Data de fechamento : 24/03/2025 16:19" at bounding box center [277, 210] width 251 height 8
click at [67, 115] on input "cas" at bounding box center [81, 116] width 72 height 7
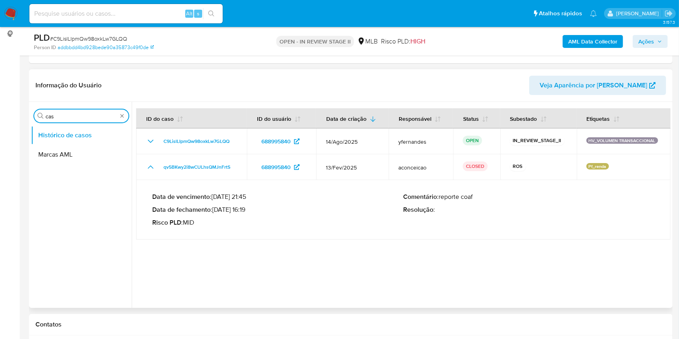
click at [67, 115] on input "cas" at bounding box center [81, 116] width 72 height 7
type input "ger"
click at [61, 132] on button "Geral" at bounding box center [78, 135] width 94 height 19
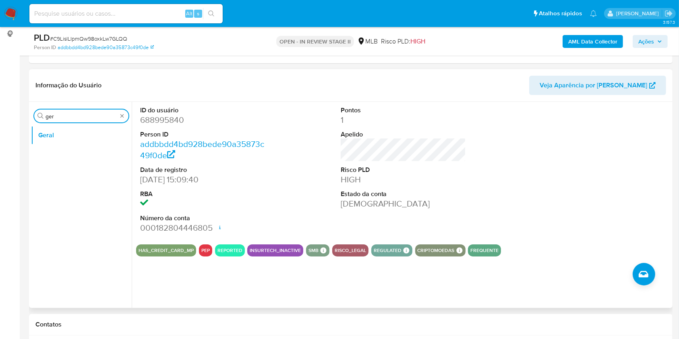
click at [71, 114] on input "ger" at bounding box center [81, 116] width 72 height 7
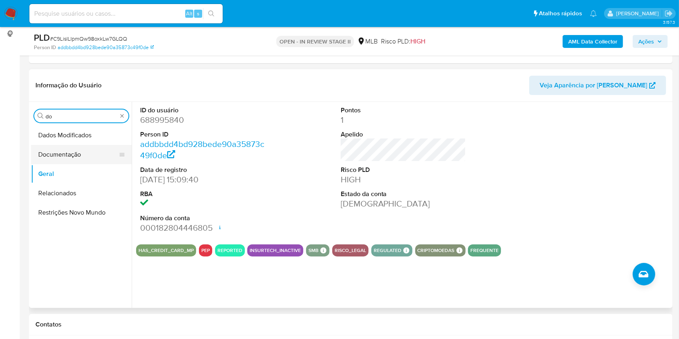
type input "do"
click at [61, 150] on button "Documentação" at bounding box center [78, 154] width 94 height 19
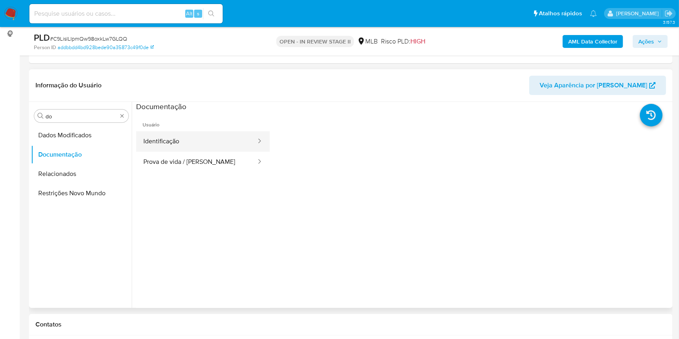
click at [200, 138] on button "Identificação" at bounding box center [196, 141] width 121 height 21
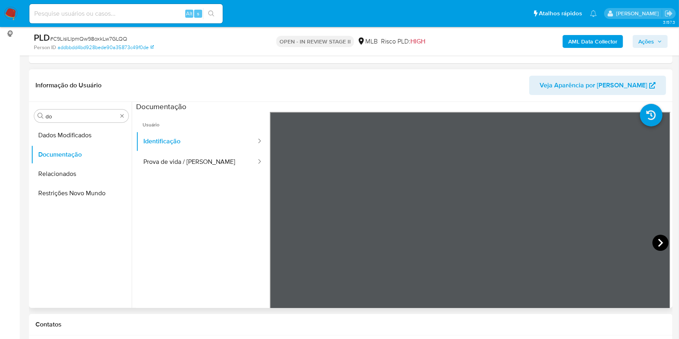
click at [658, 240] on icon at bounding box center [660, 243] width 5 height 8
drag, startPoint x: 196, startPoint y: 166, endPoint x: 225, endPoint y: 179, distance: 31.0
click at [196, 166] on button "Prova de vida / Selfie" at bounding box center [196, 162] width 121 height 21
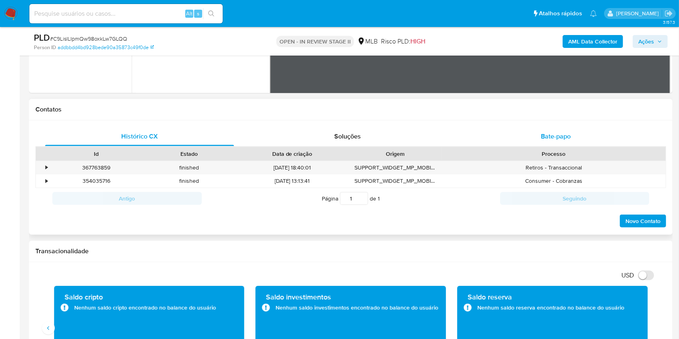
click at [563, 144] on div "Bate-papo" at bounding box center [555, 136] width 189 height 19
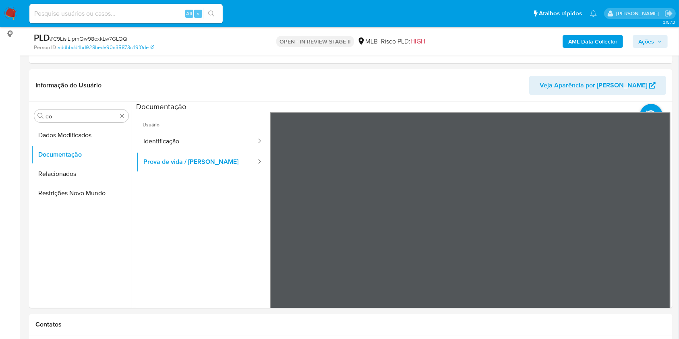
scroll to position [54, 0]
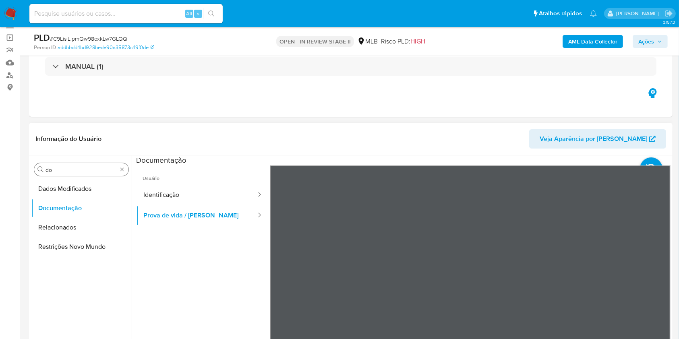
click at [73, 174] on div "Procurar do" at bounding box center [81, 169] width 94 height 13
click at [70, 170] on input "do" at bounding box center [81, 169] width 72 height 7
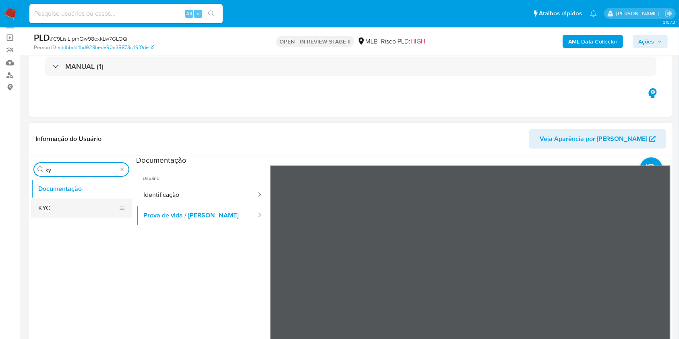
type input "ky"
click at [51, 206] on button "KYC" at bounding box center [78, 207] width 94 height 19
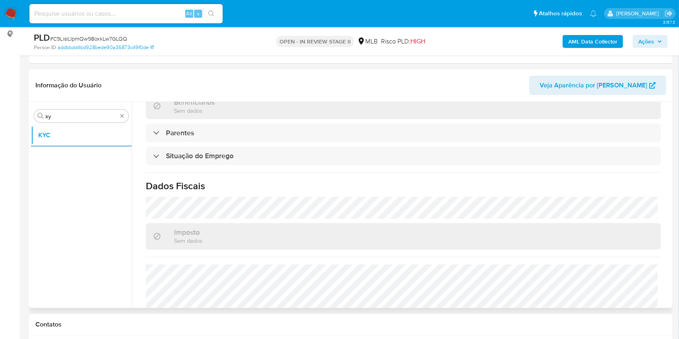
scroll to position [342, 0]
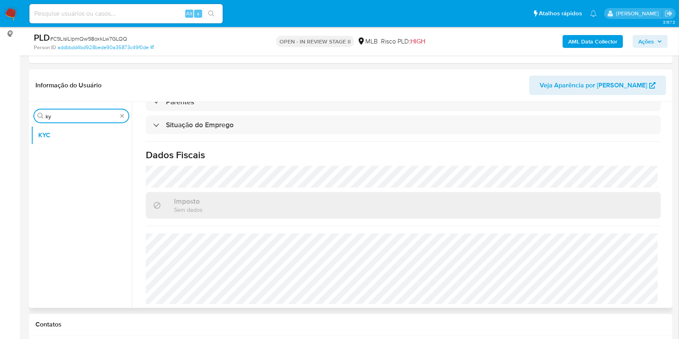
click at [80, 116] on input "ky" at bounding box center [81, 116] width 72 height 7
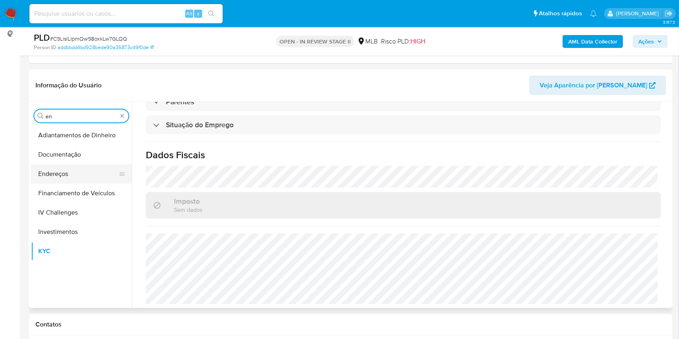
type input "en"
click at [62, 178] on button "Endereços" at bounding box center [78, 173] width 94 height 19
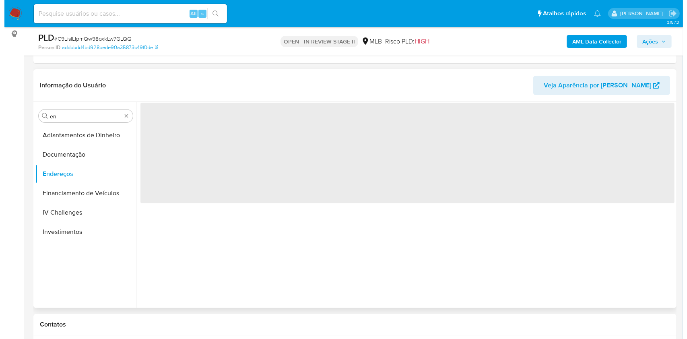
scroll to position [0, 0]
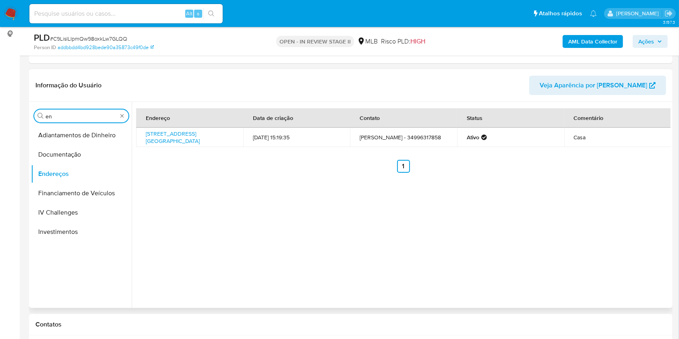
click at [67, 116] on input "en" at bounding box center [81, 116] width 72 height 7
type input "ge"
click at [57, 128] on button "Detalhe da geolocalização" at bounding box center [81, 135] width 101 height 19
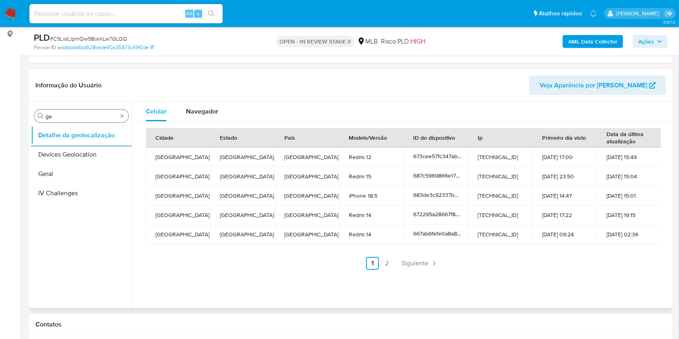
click at [86, 120] on div "Procurar ge" at bounding box center [81, 116] width 94 height 13
click at [84, 118] on input "ge" at bounding box center [81, 116] width 72 height 7
click at [83, 118] on input "ge" at bounding box center [81, 116] width 72 height 7
click at [66, 115] on input "ge" at bounding box center [81, 116] width 72 height 7
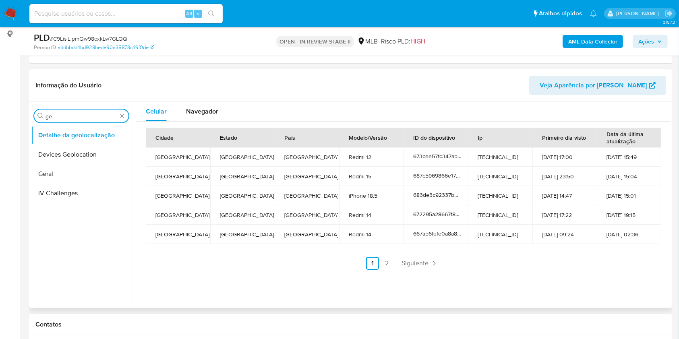
click at [66, 115] on input "ge" at bounding box center [81, 116] width 72 height 7
type input "res"
click at [40, 180] on button "Restrições Novo Mundo" at bounding box center [78, 173] width 94 height 19
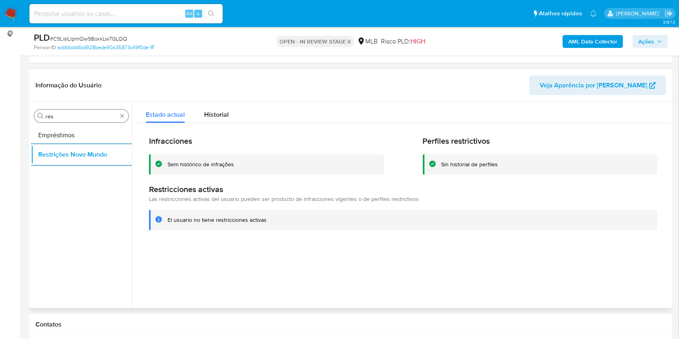
click at [65, 118] on input "res" at bounding box center [81, 116] width 72 height 7
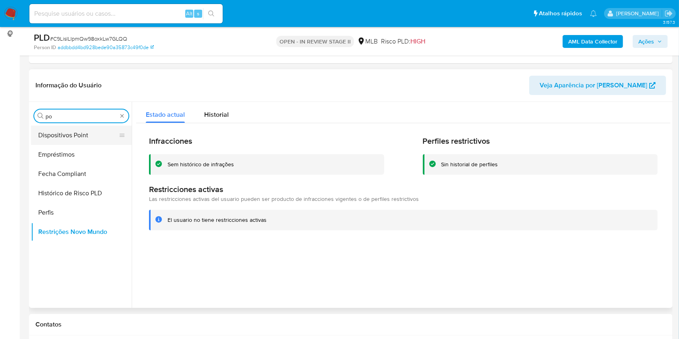
type input "po"
click at [74, 127] on button "Dispositivos Point" at bounding box center [78, 135] width 94 height 19
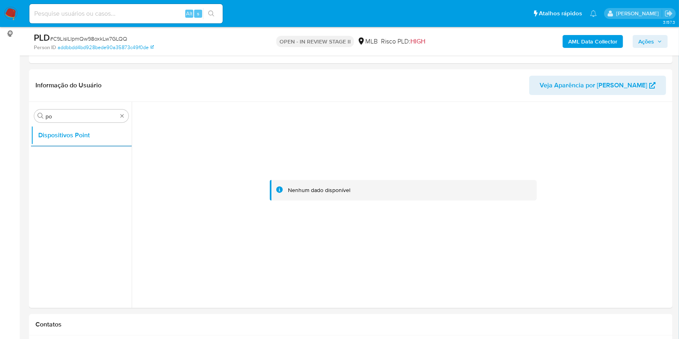
click at [594, 43] on b "AML Data Collector" at bounding box center [592, 41] width 49 height 13
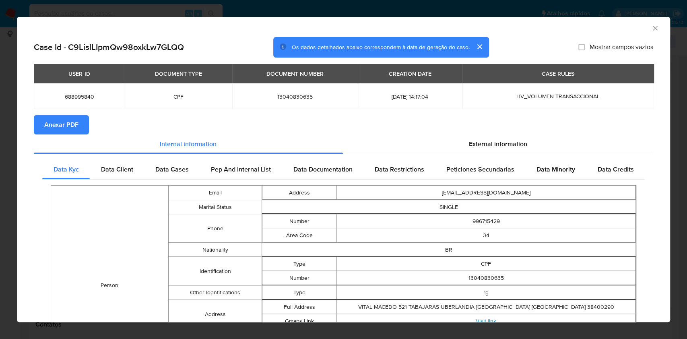
click at [64, 129] on span "Anexar PDF" at bounding box center [61, 125] width 34 height 18
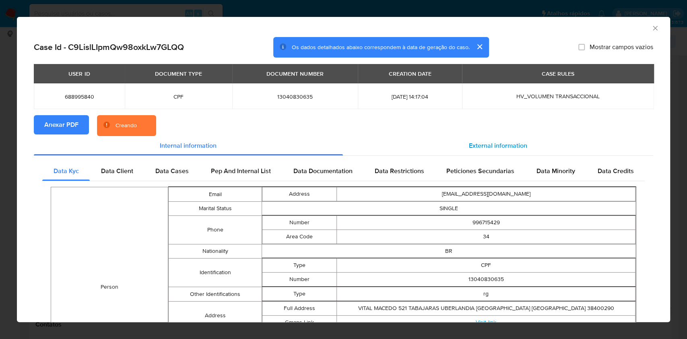
click at [476, 139] on div "External information" at bounding box center [498, 145] width 311 height 19
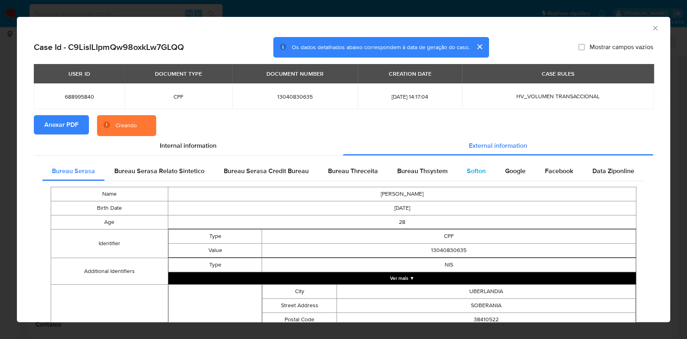
click at [457, 174] on div "Softon" at bounding box center [476, 170] width 38 height 19
click at [416, 172] on span "Bureau Thsystem" at bounding box center [422, 170] width 50 height 9
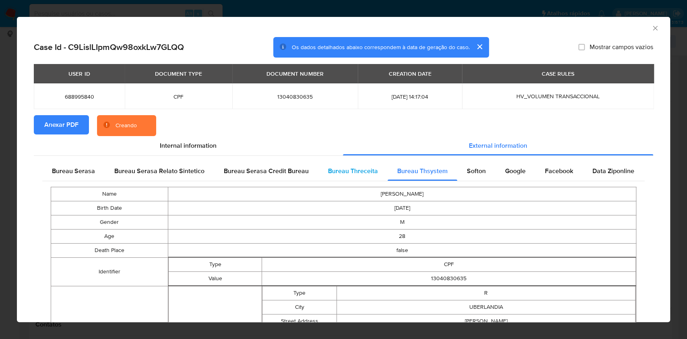
click at [341, 172] on span "Bureau Threceita" at bounding box center [353, 170] width 50 height 9
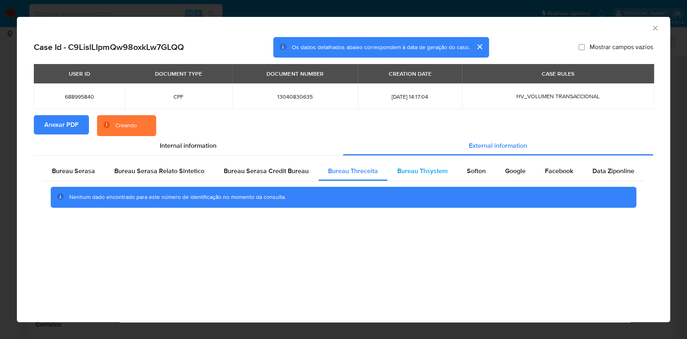
click at [396, 165] on div "Bureau Thsystem" at bounding box center [423, 170] width 70 height 19
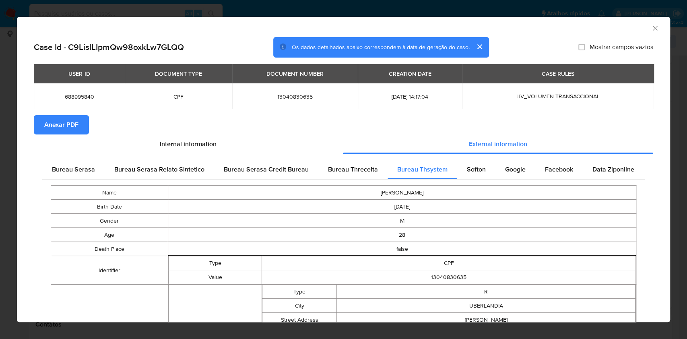
click at [68, 154] on div "Bureau Serasa Bureau Serasa Relato Sintetico Bureau Serasa Credit Bureau Bureau…" at bounding box center [344, 310] width 620 height 312
click at [90, 174] on span "Bureau Serasa" at bounding box center [73, 169] width 43 height 9
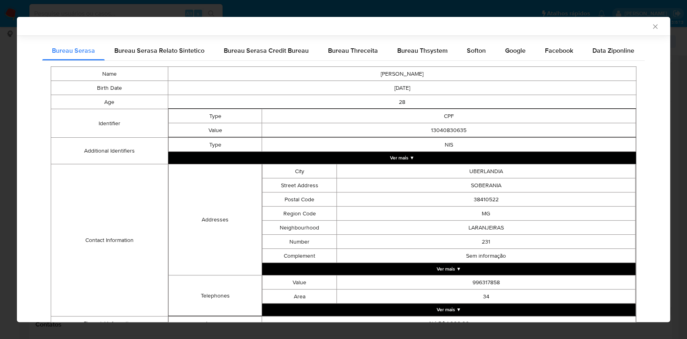
scroll to position [182, 0]
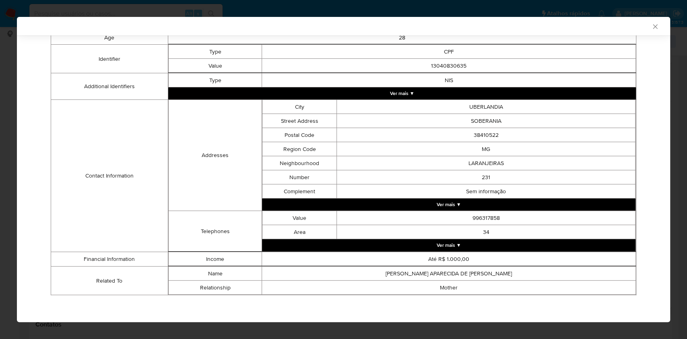
click at [0, 134] on div "AML Data Collector Case Id - C9LislLIpmQw98oxkLw7GLQQ Os dados detalhados abaix…" at bounding box center [343, 169] width 687 height 339
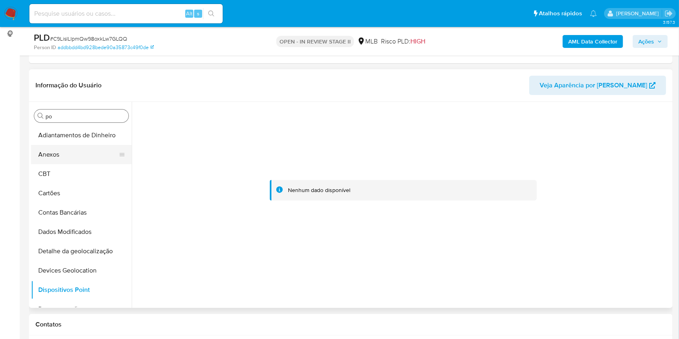
click at [83, 149] on button "Anexos" at bounding box center [78, 154] width 94 height 19
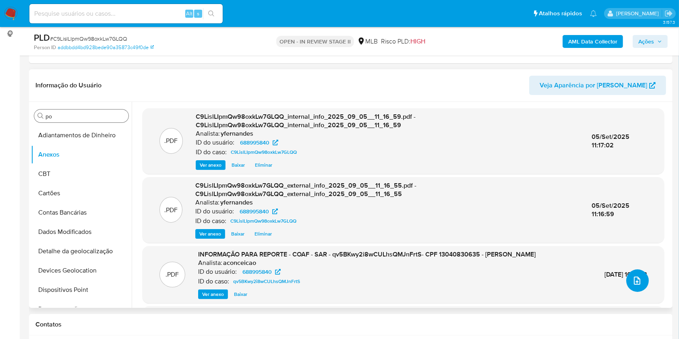
click at [631, 285] on button "upload-file" at bounding box center [637, 280] width 23 height 23
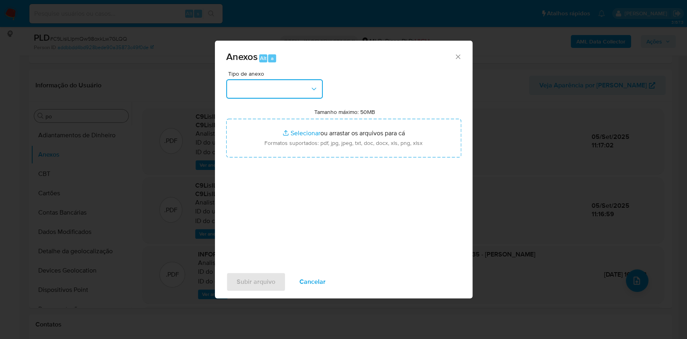
drag, startPoint x: 314, startPoint y: 92, endPoint x: 313, endPoint y: 97, distance: 5.0
click at [314, 92] on icon "button" at bounding box center [314, 89] width 8 height 8
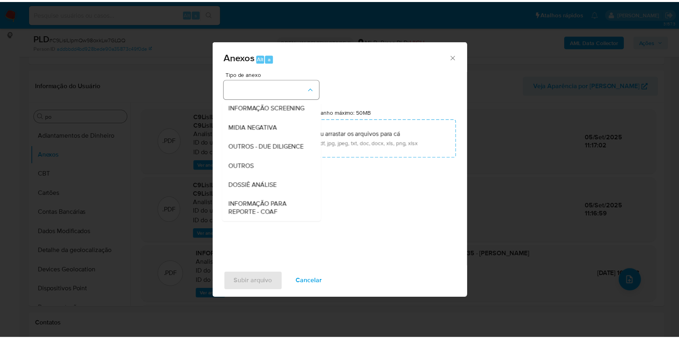
scroll to position [124, 0]
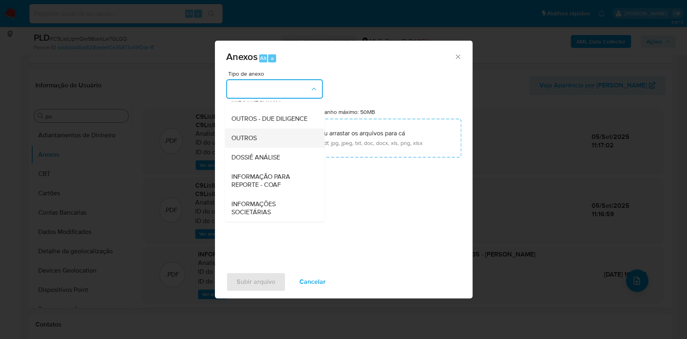
click at [267, 139] on div "OUTROS" at bounding box center [272, 137] width 82 height 19
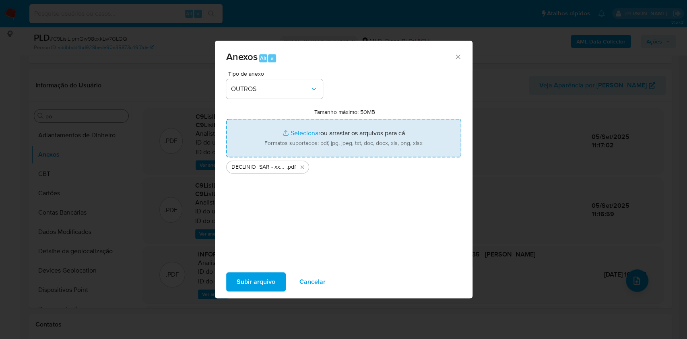
type input "C:\fakepath\Mulan 688995840_2025_09_04_17_08_23.xlsx"
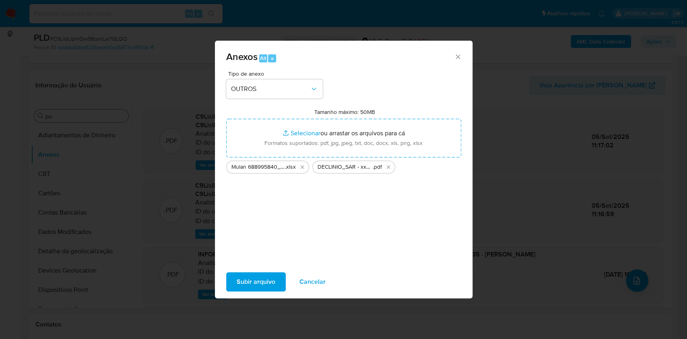
click at [279, 286] on button "Subir arquivo" at bounding box center [256, 281] width 60 height 19
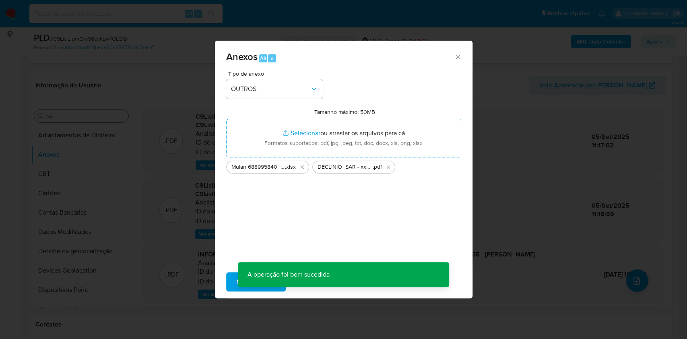
click at [94, 124] on div "Anexos Alt a Tipo de anexo OUTROS Tamanho máximo: 50MB Selecionar arquivos Sele…" at bounding box center [343, 169] width 687 height 339
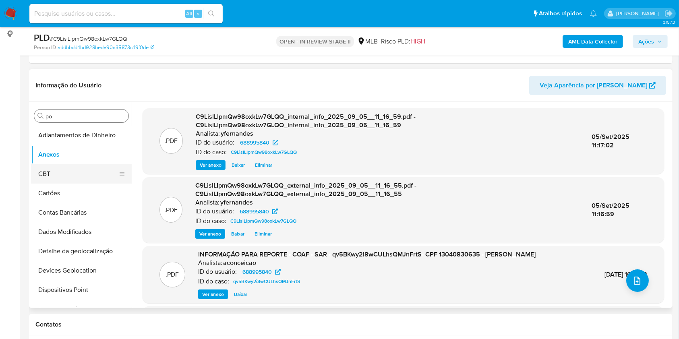
click at [48, 166] on button "CBT" at bounding box center [78, 173] width 94 height 19
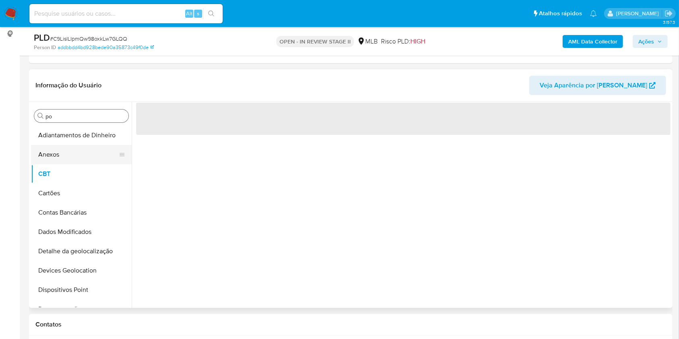
click at [54, 154] on button "Anexos" at bounding box center [78, 154] width 94 height 19
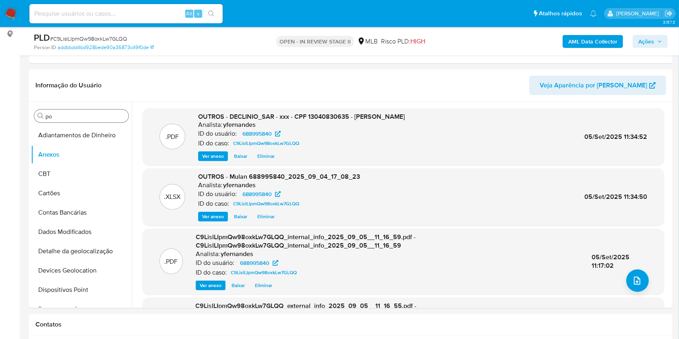
click at [651, 38] on span "Ações" at bounding box center [646, 41] width 16 height 13
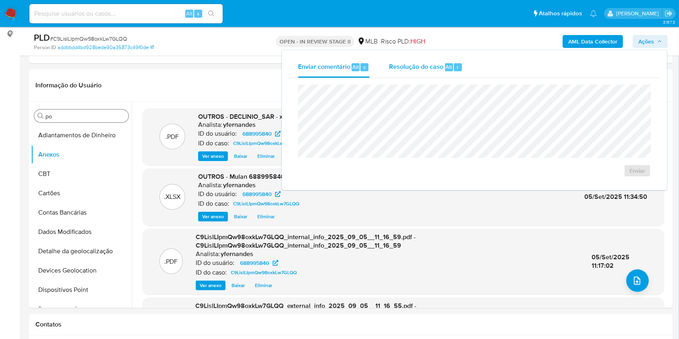
click at [430, 58] on div "Resolução do caso Alt r" at bounding box center [426, 67] width 74 height 21
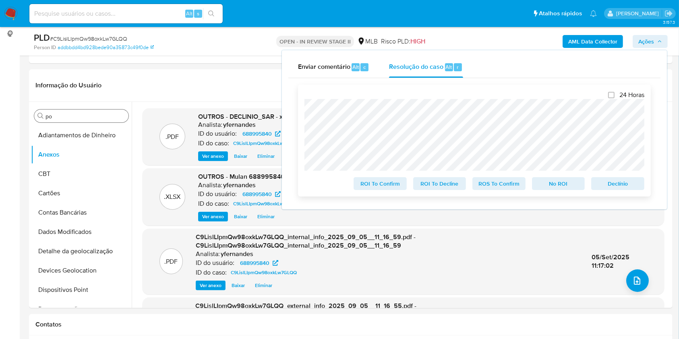
click at [557, 184] on span "No ROI" at bounding box center [559, 183] width 42 height 11
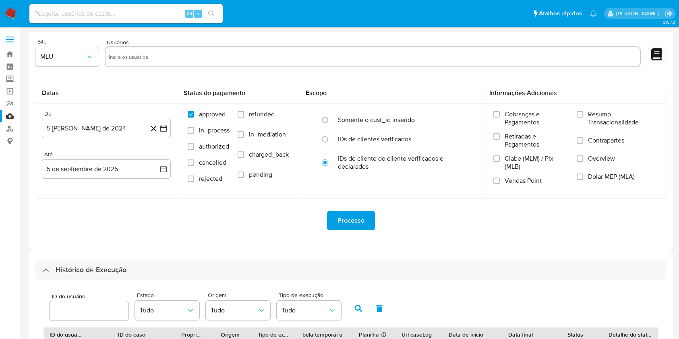
select select "10"
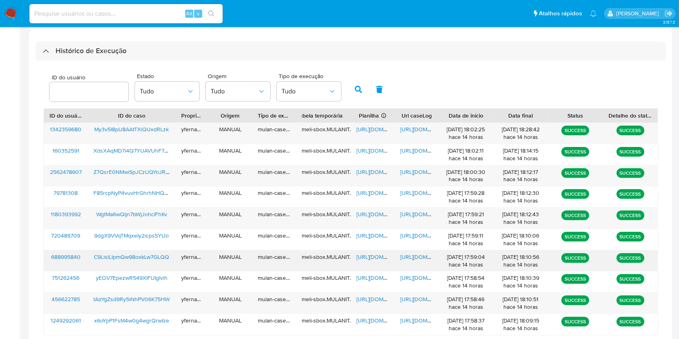
click at [364, 256] on span "[URL][DOMAIN_NAME]" at bounding box center [384, 257] width 56 height 8
click at [405, 256] on span "[URL][DOMAIN_NAME]" at bounding box center [428, 257] width 56 height 8
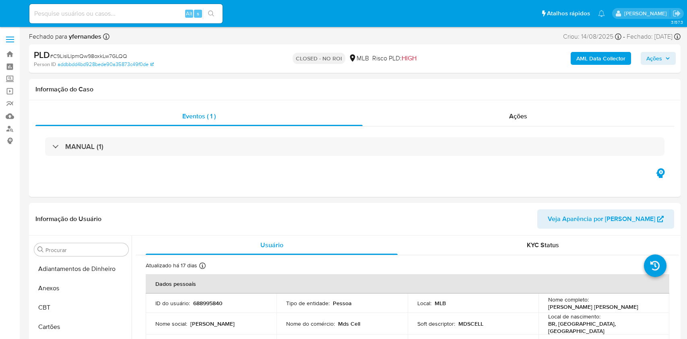
select select "10"
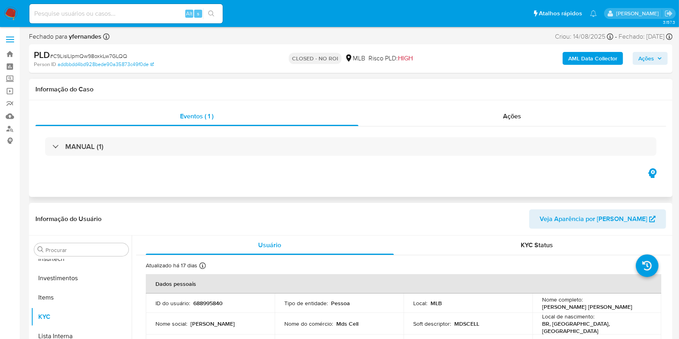
scroll to position [379, 0]
click at [396, 118] on div "Ações" at bounding box center [512, 116] width 308 height 19
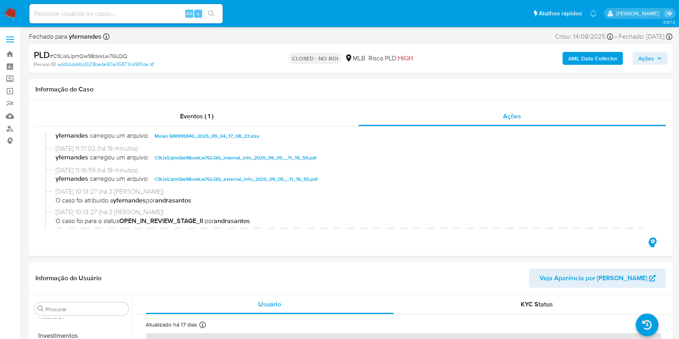
scroll to position [0, 0]
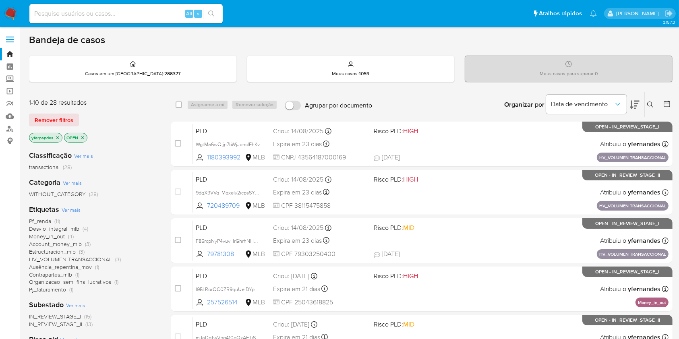
click at [76, 208] on span "Ver mais" at bounding box center [71, 209] width 19 height 7
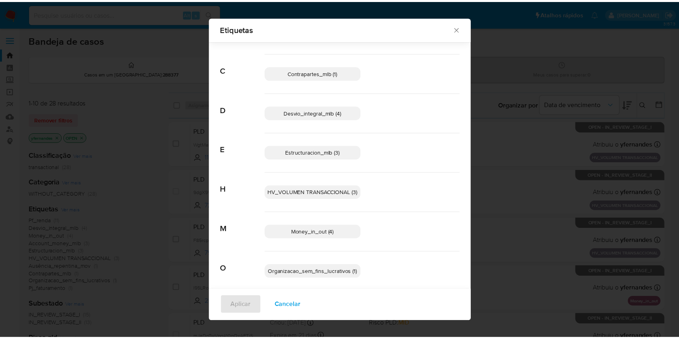
scroll to position [87, 0]
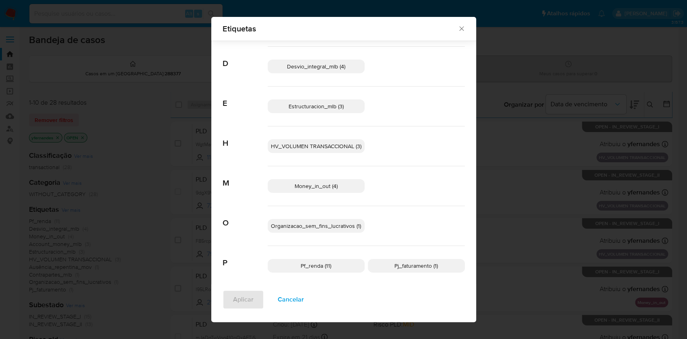
click at [306, 265] on span "Pf_renda (11)" at bounding box center [316, 266] width 31 height 8
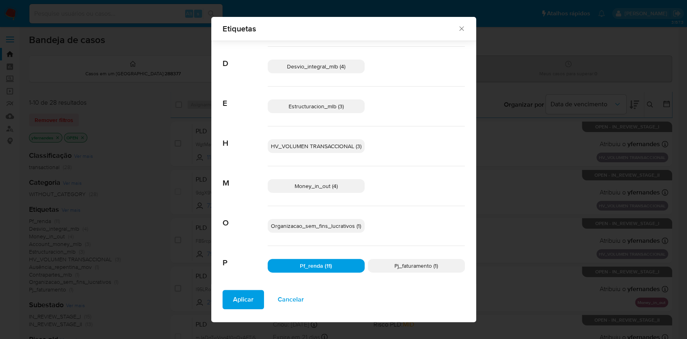
click at [244, 303] on span "Aplicar" at bounding box center [243, 300] width 21 height 18
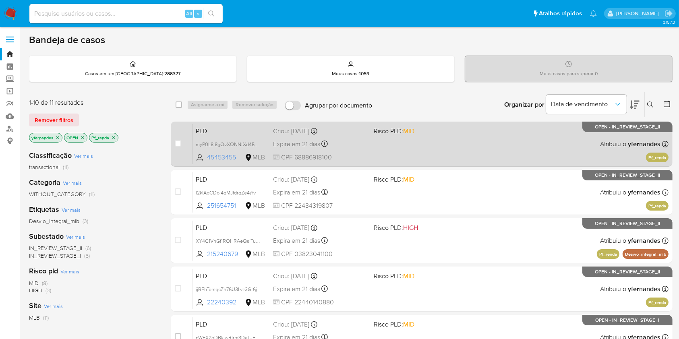
click at [471, 134] on div "PLD myP0L8I8gOvXQNNtXd45zdpo 45453455 MLB Risco PLD: MID Criou: [DATE] Criou: […" at bounding box center [430, 144] width 476 height 41
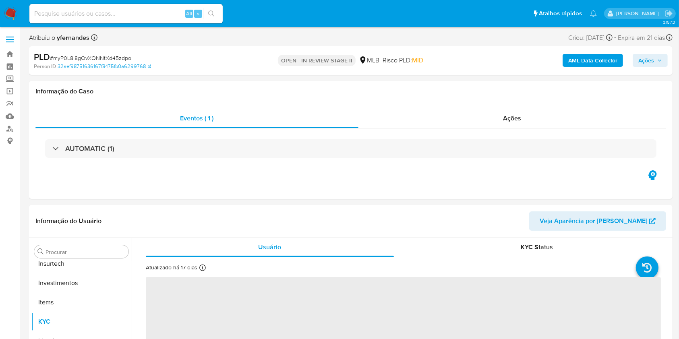
scroll to position [379, 0]
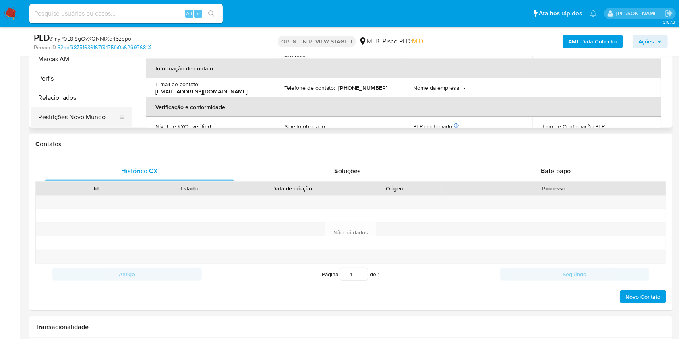
select select "10"
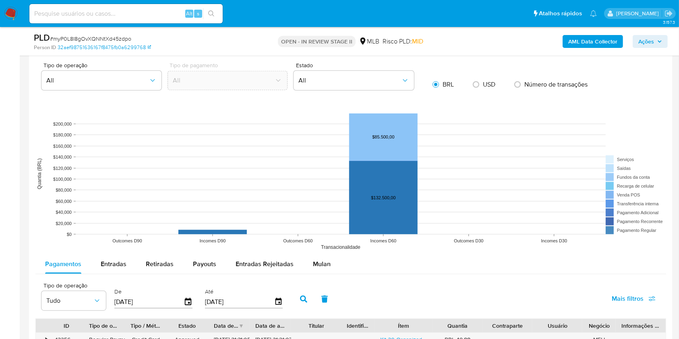
scroll to position [859, 0]
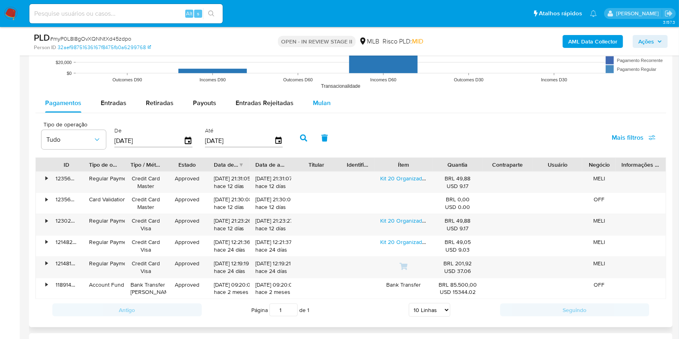
click at [309, 94] on button "Mulan" at bounding box center [321, 102] width 37 height 19
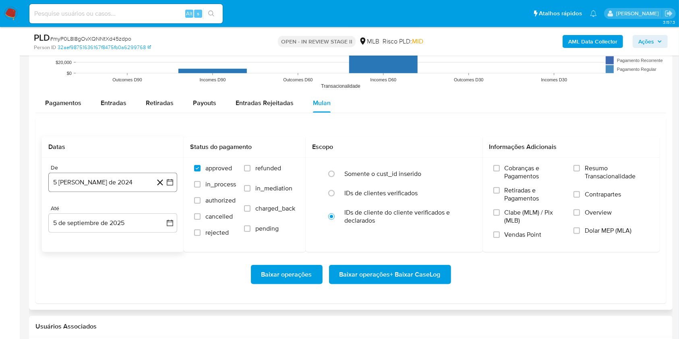
click at [94, 189] on button "5 [PERSON_NAME] de 2024" at bounding box center [112, 182] width 129 height 19
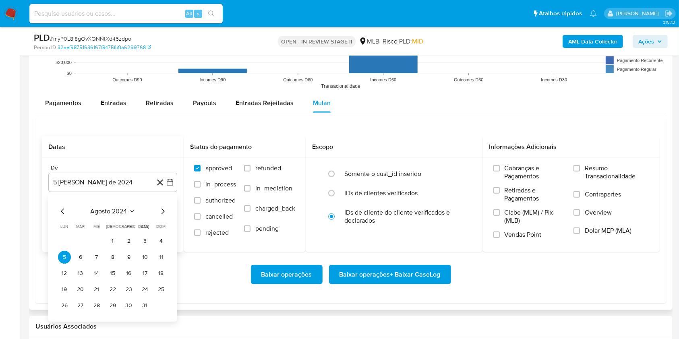
click at [112, 207] on span "agosto 2024" at bounding box center [109, 211] width 37 height 8
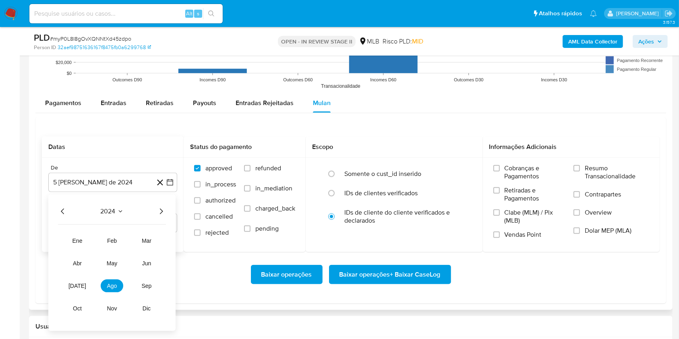
click at [163, 211] on icon "Año siguiente" at bounding box center [161, 212] width 10 height 10
click at [77, 284] on span "[DATE]" at bounding box center [77, 286] width 18 height 6
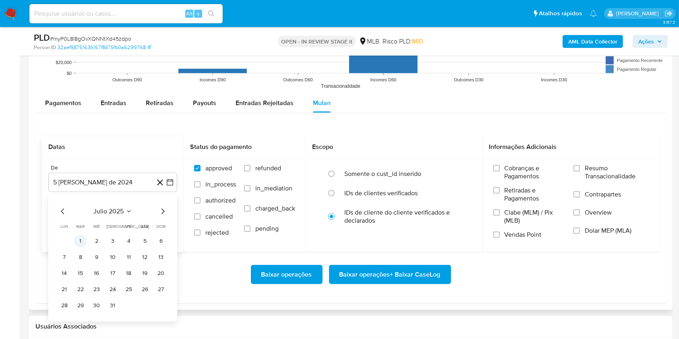
click at [81, 239] on button "1" at bounding box center [80, 241] width 13 height 13
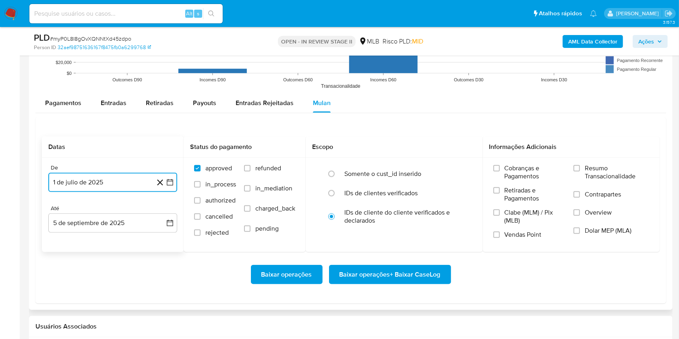
drag, startPoint x: 83, startPoint y: 222, endPoint x: 91, endPoint y: 237, distance: 16.9
click at [82, 221] on button "5 de septiembre de 2025" at bounding box center [112, 222] width 129 height 19
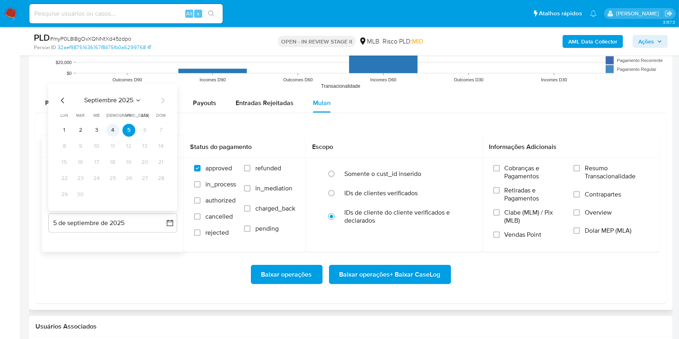
click at [112, 130] on button "4" at bounding box center [112, 130] width 13 height 13
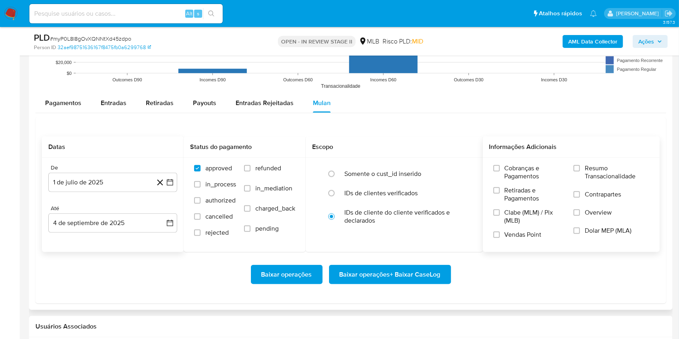
click at [613, 170] on span "Resumo Transacionalidade" at bounding box center [617, 172] width 64 height 16
click at [580, 170] on input "Resumo Transacionalidade" at bounding box center [576, 168] width 6 height 6
click at [379, 270] on span "Baixar operações + Baixar CaseLog" at bounding box center [389, 275] width 101 height 18
